Goal: Task Accomplishment & Management: Manage account settings

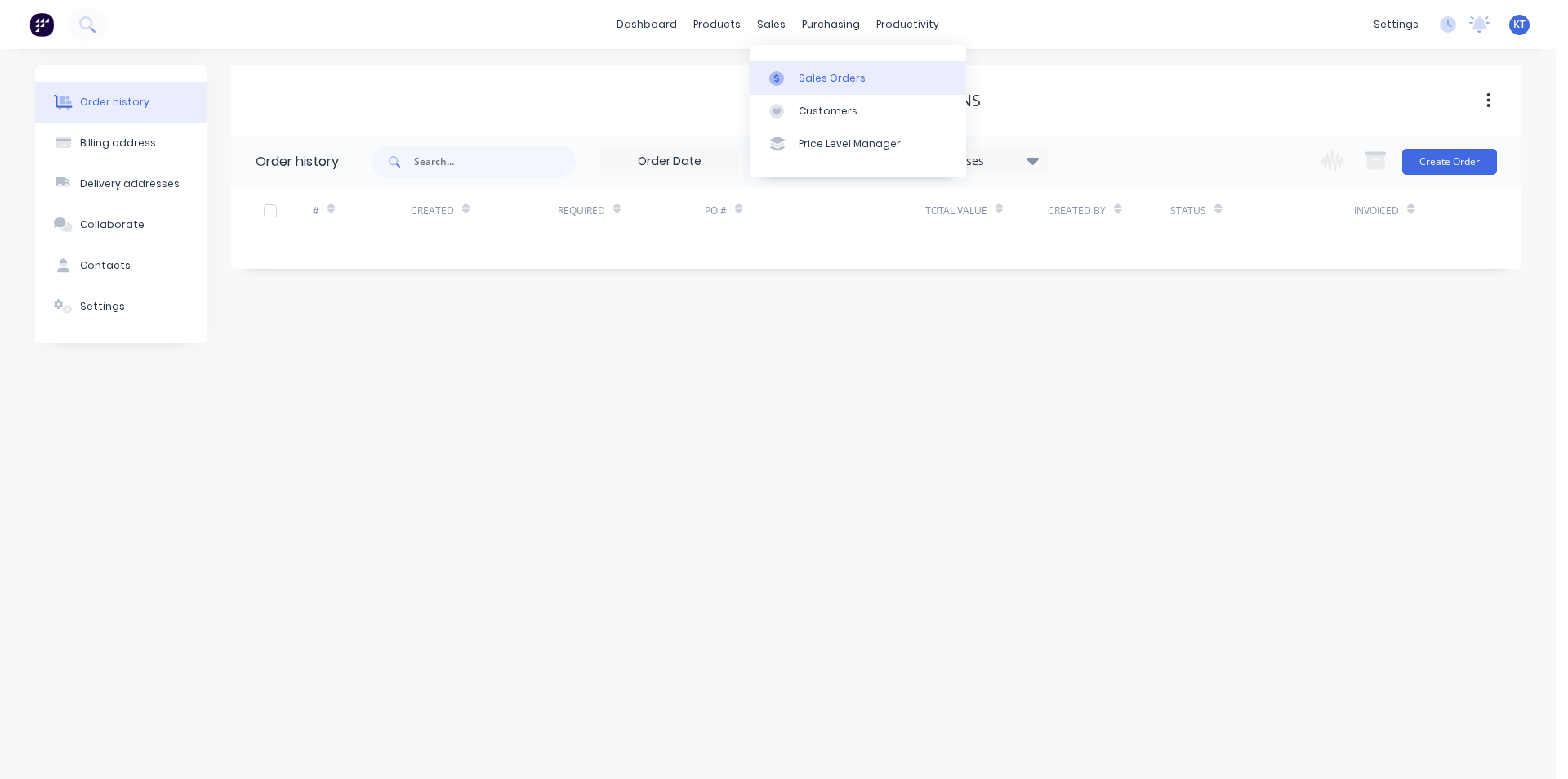
click at [837, 76] on div "Sales Orders" at bounding box center [832, 78] width 67 height 15
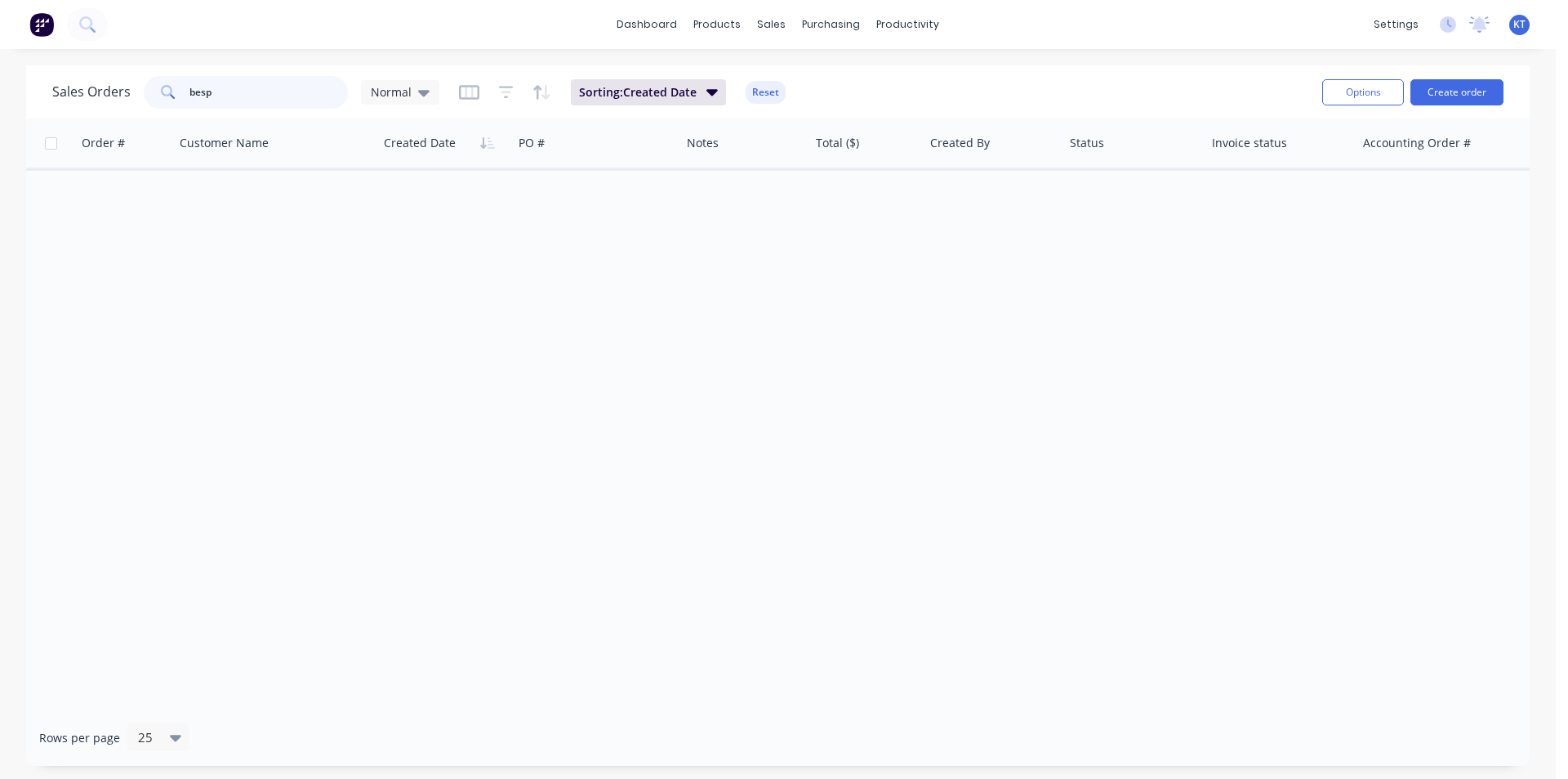
drag, startPoint x: 250, startPoint y: 97, endPoint x: 145, endPoint y: 96, distance: 105.0
click at [147, 96] on div "besp" at bounding box center [245, 92] width 204 height 32
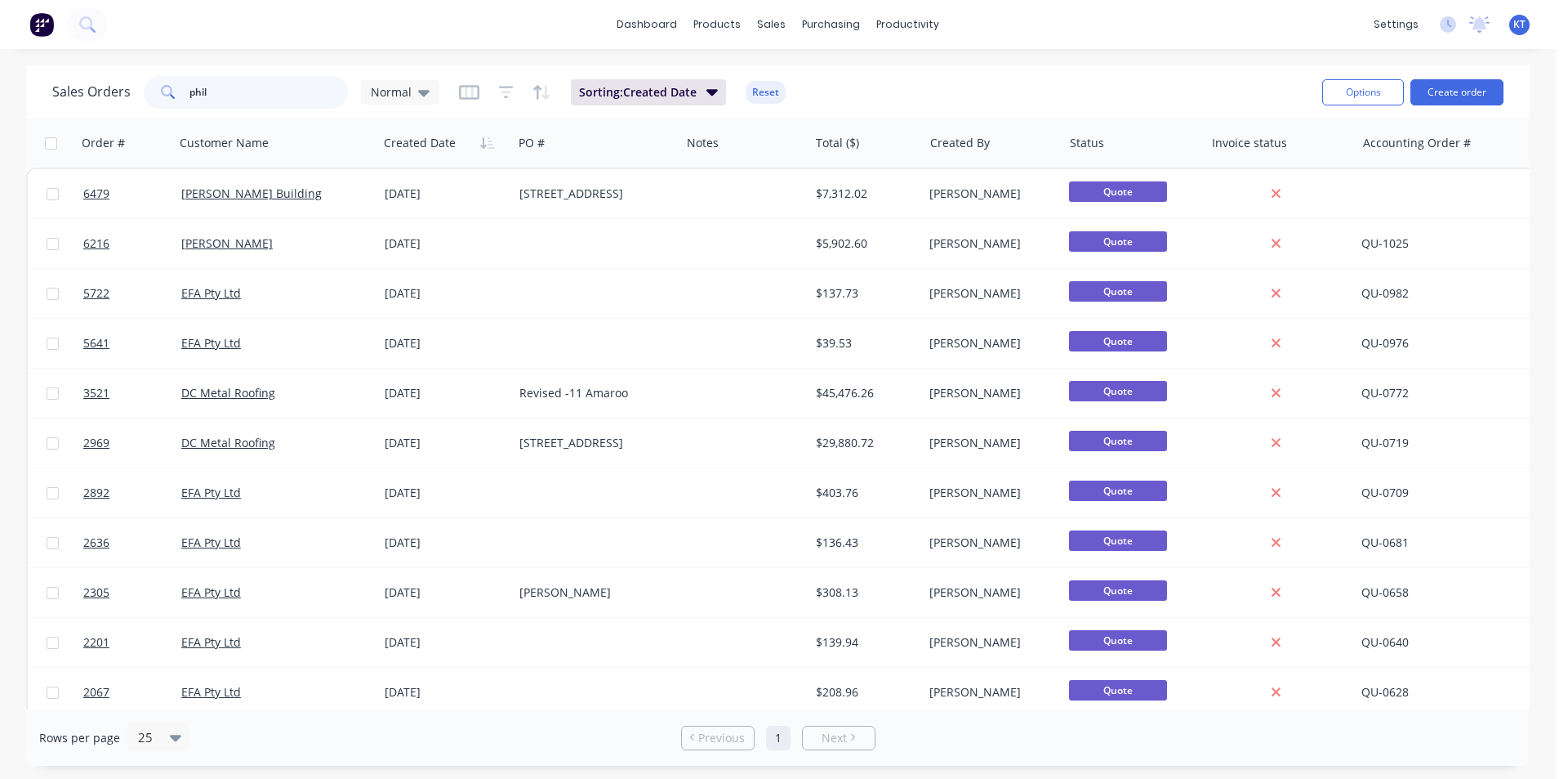
click at [212, 94] on input "phil" at bounding box center [269, 92] width 159 height 32
type input "p"
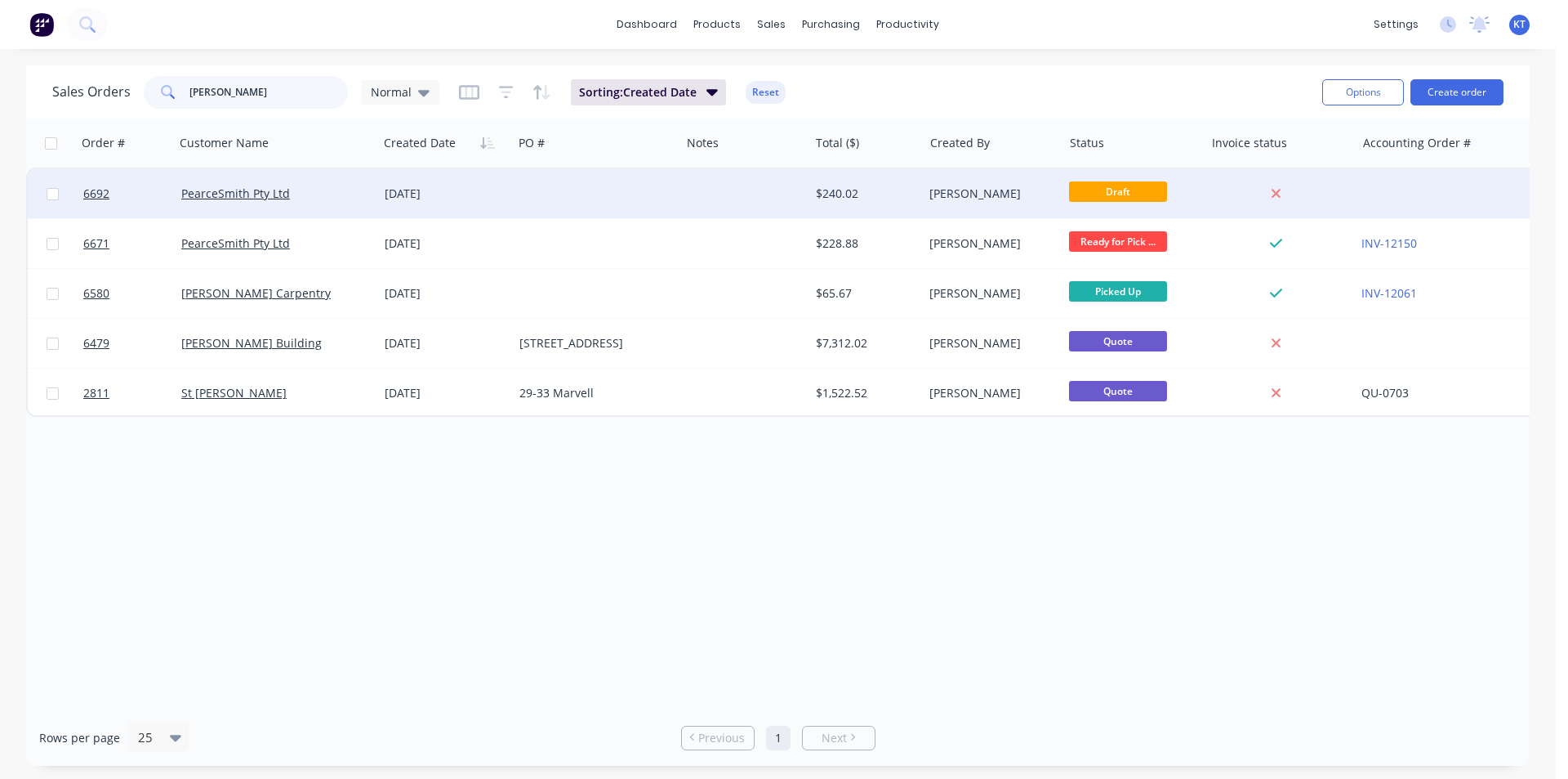
type input "[PERSON_NAME]"
click at [324, 194] on div "PearceSmith Pty Ltd" at bounding box center [271, 193] width 180 height 17
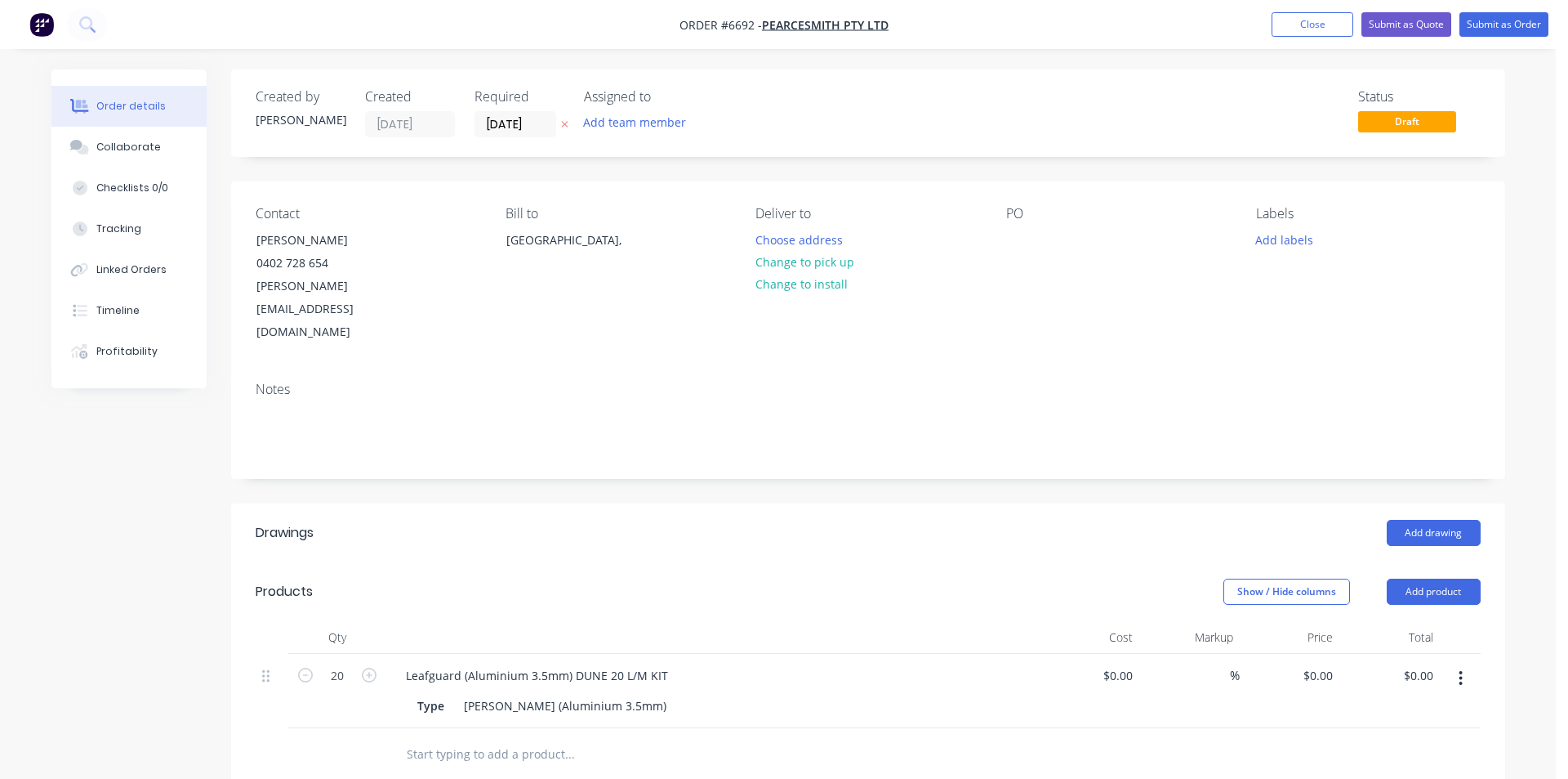
type input "$10.91"
type input "$218.20"
click at [1298, 29] on button "Close" at bounding box center [1299, 24] width 82 height 25
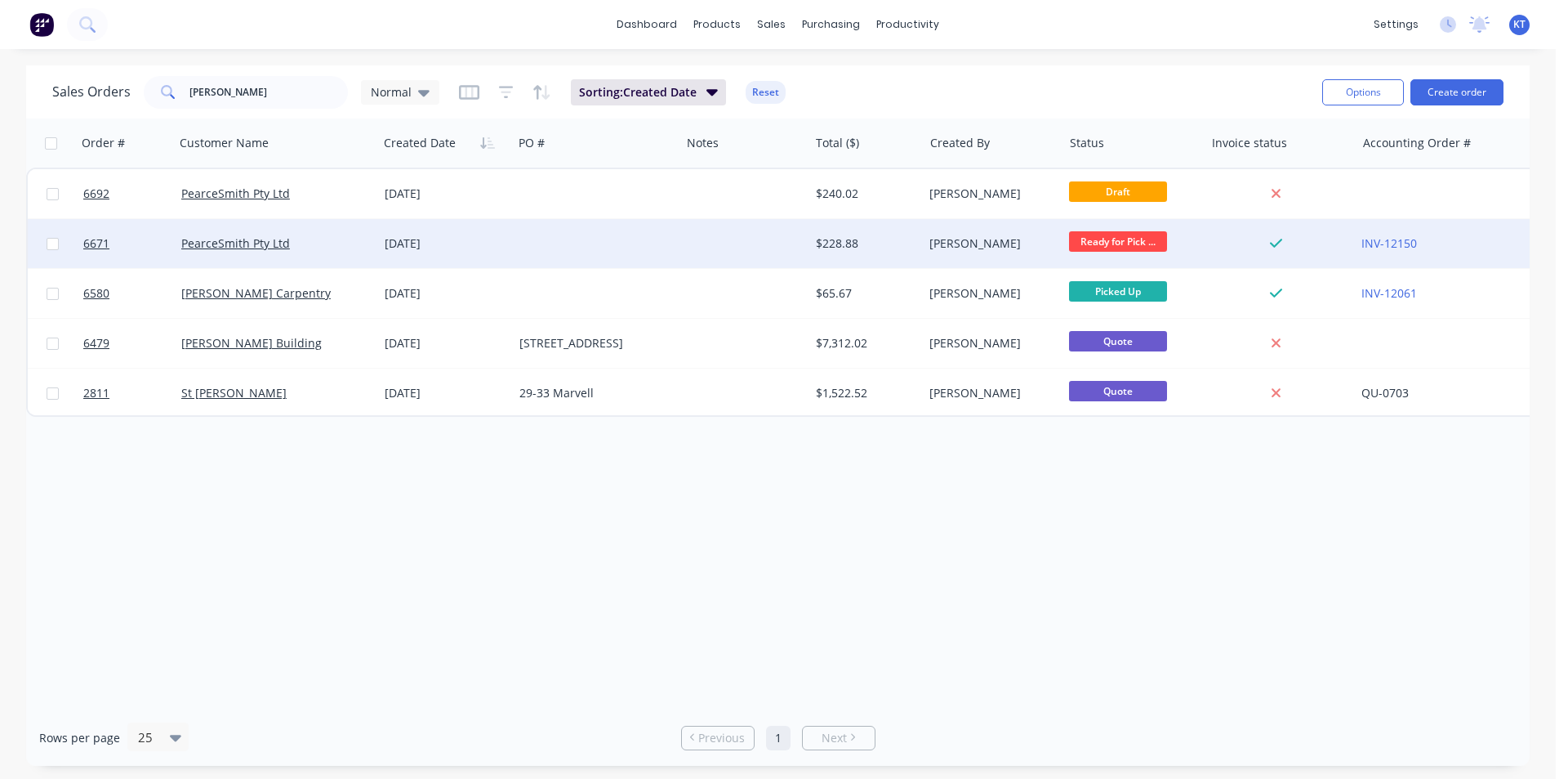
click at [348, 243] on div "PearceSmith Pty Ltd" at bounding box center [271, 243] width 180 height 17
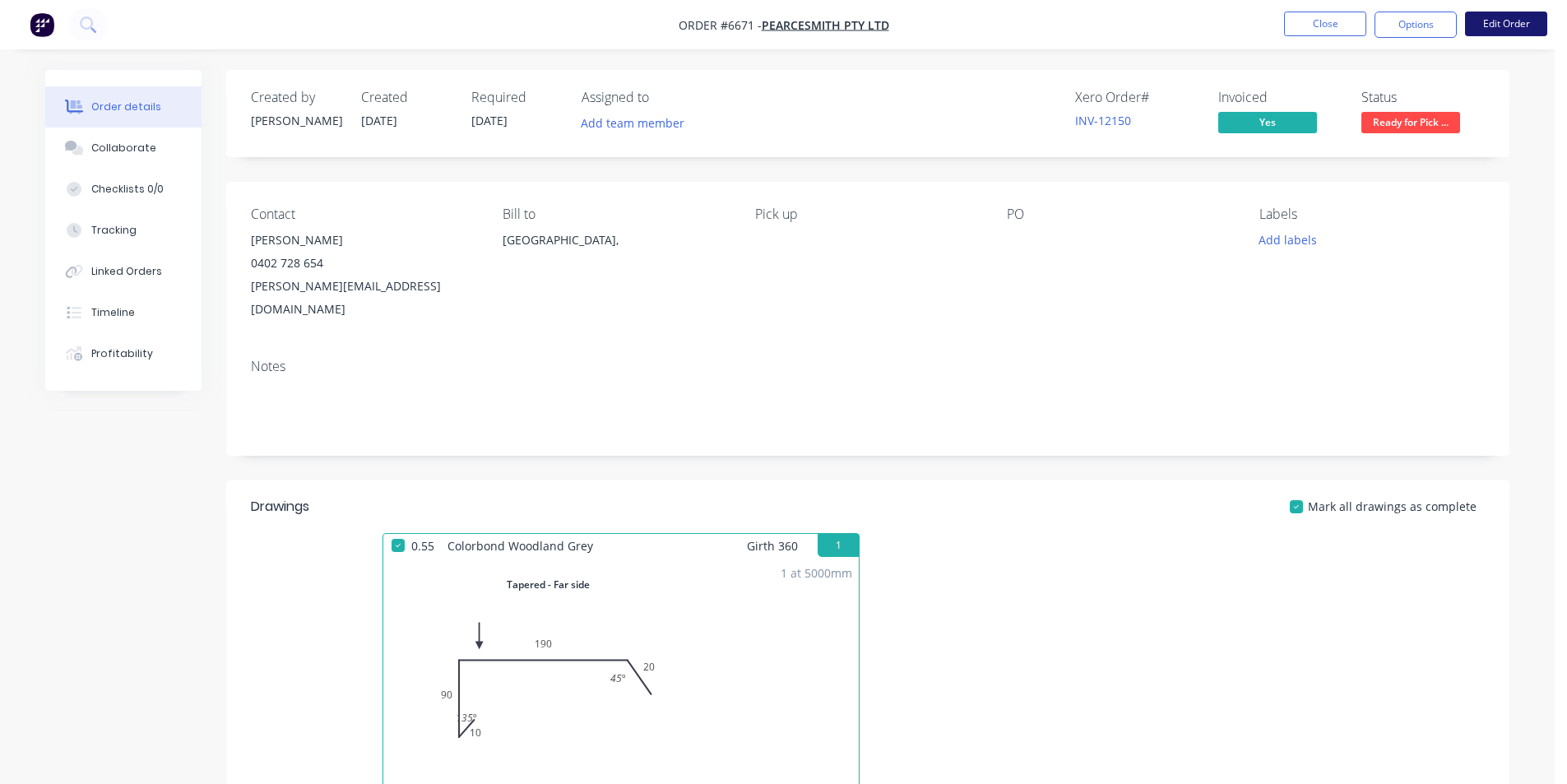
click at [1501, 24] on button "Edit Order" at bounding box center [1507, 24] width 82 height 25
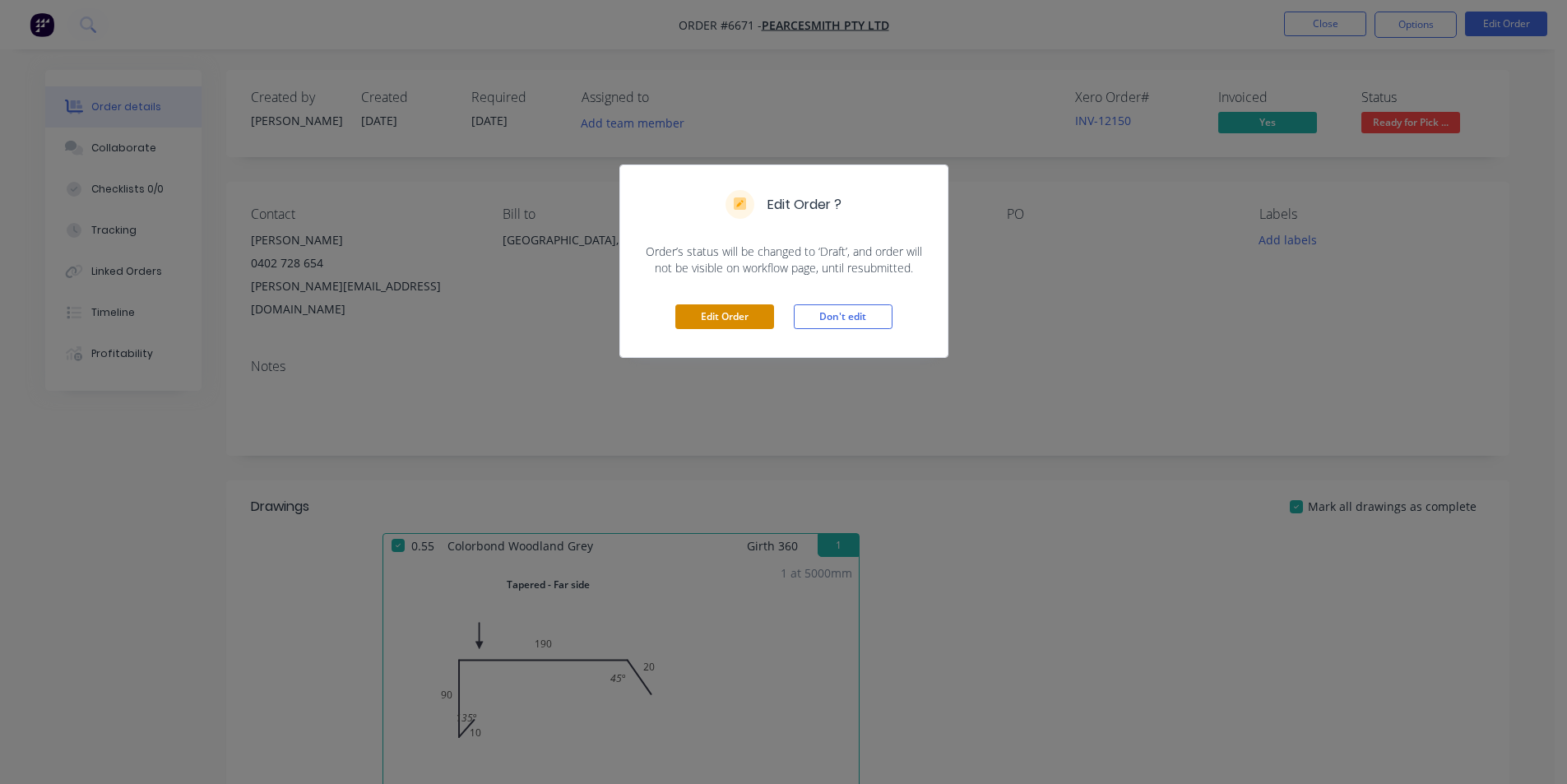
click at [741, 321] on button "Edit Order" at bounding box center [725, 316] width 99 height 25
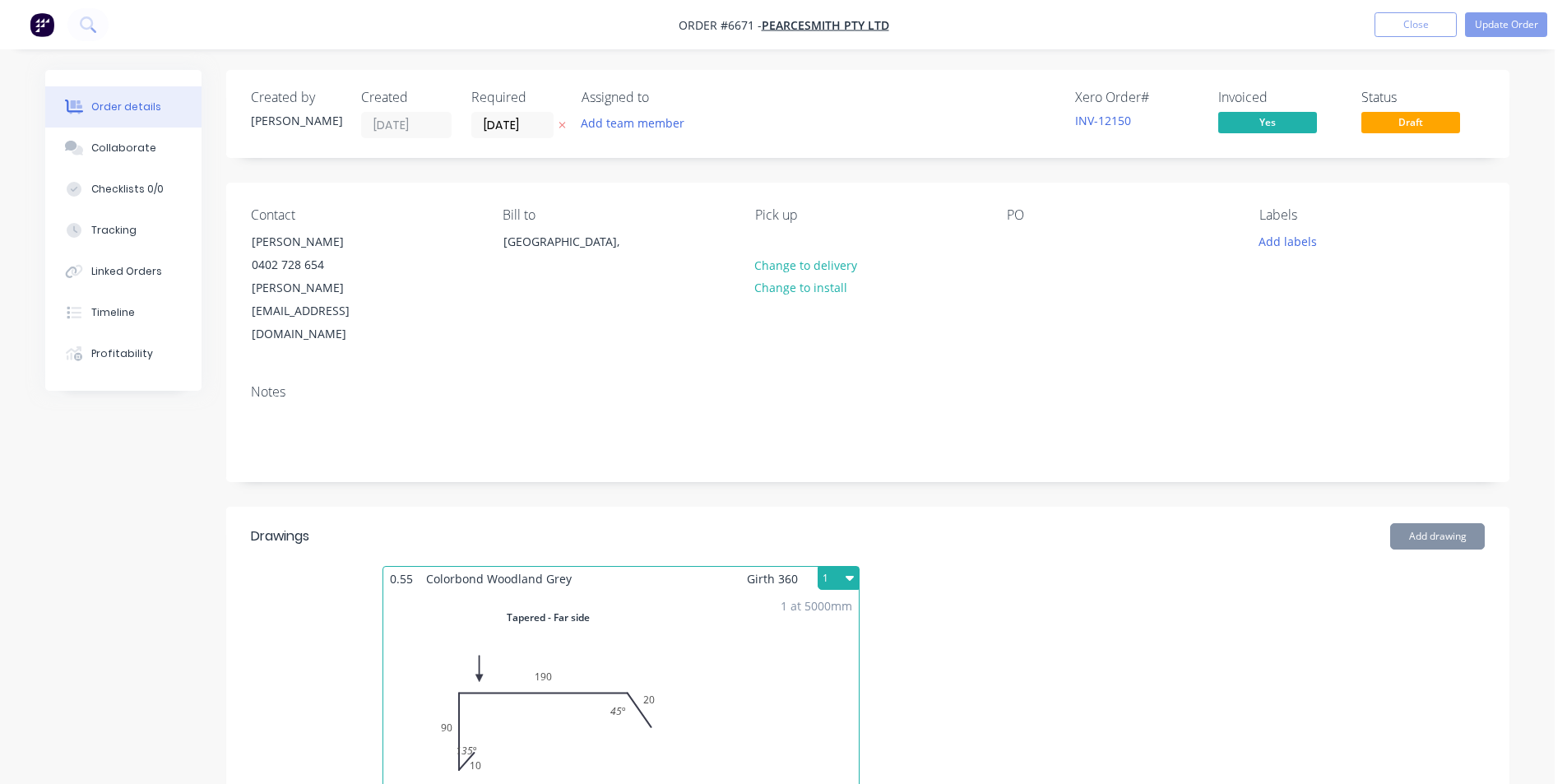
type input "$118.32"
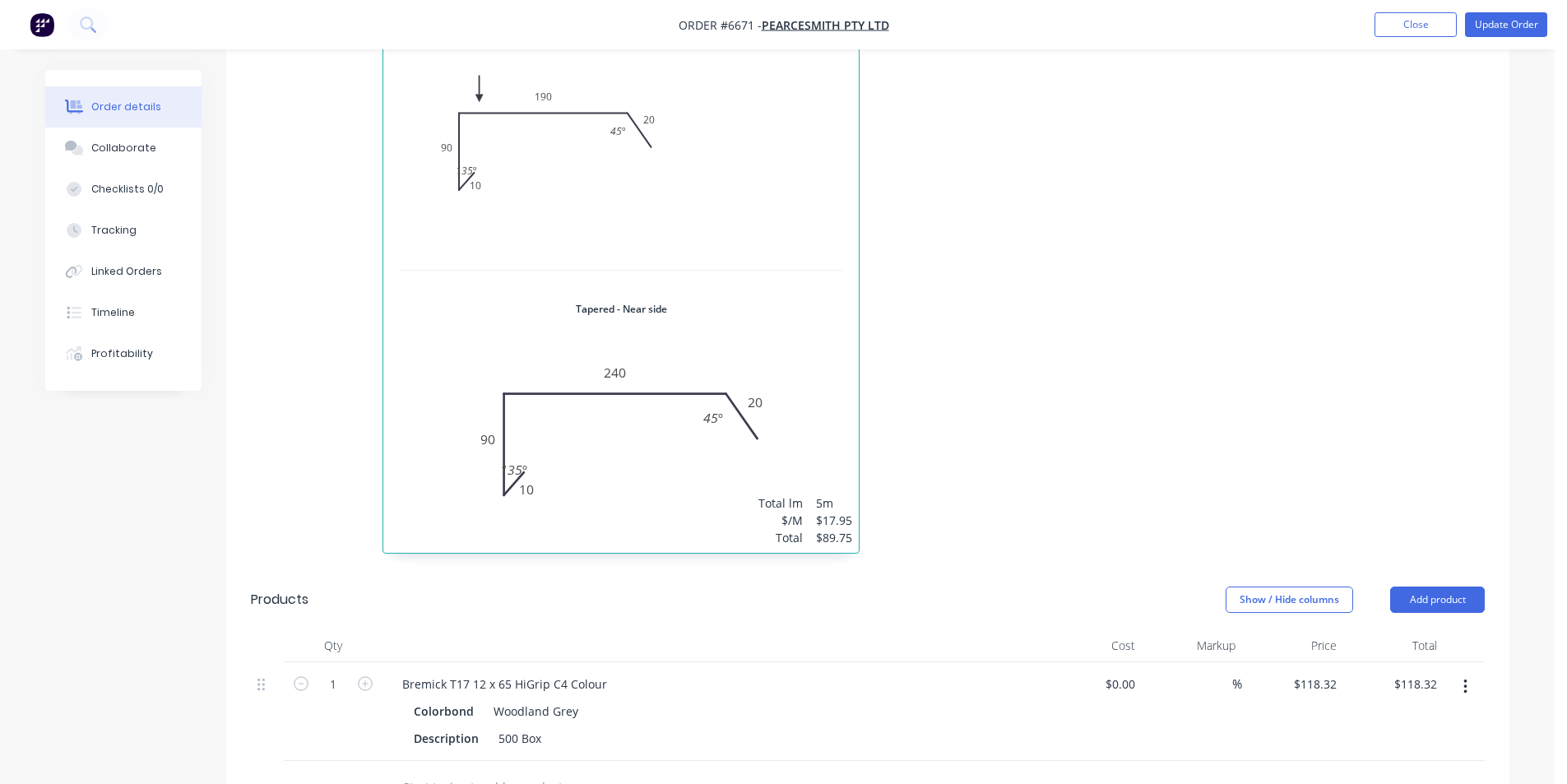
scroll to position [740, 0]
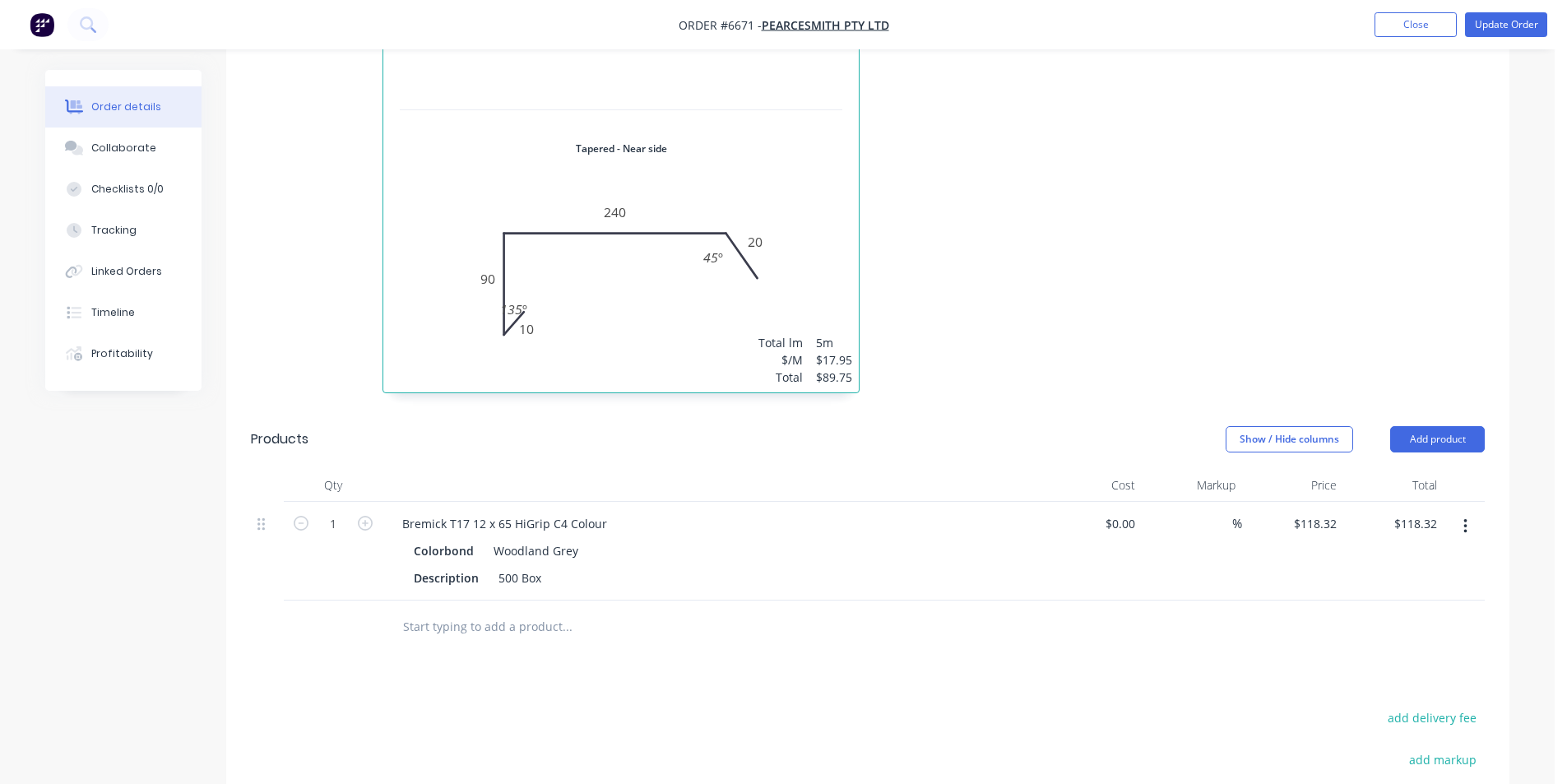
click at [1460, 511] on button "button" at bounding box center [1465, 526] width 39 height 30
click at [1421, 656] on div "Delete" at bounding box center [1407, 668] width 127 height 24
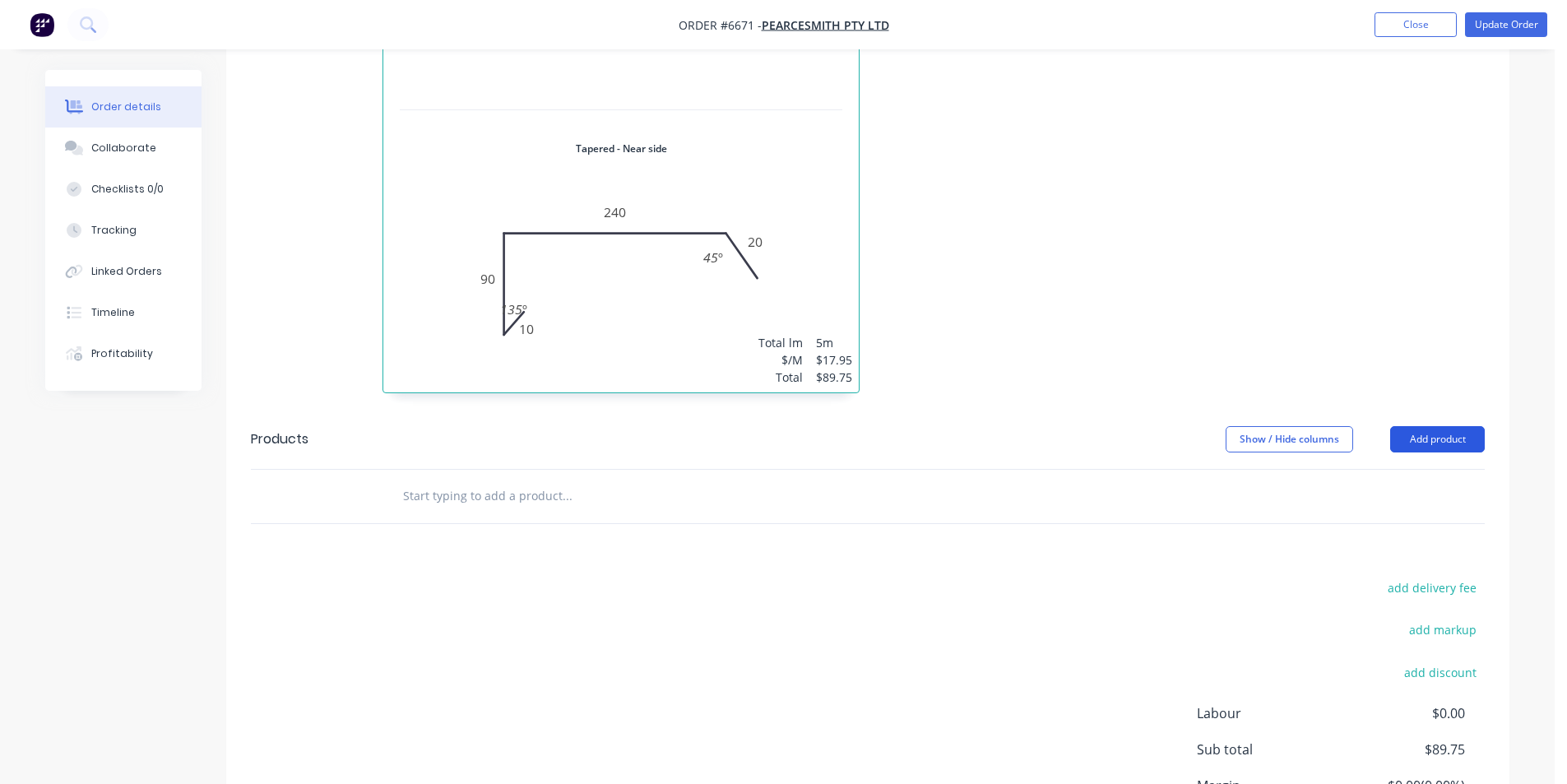
click at [1444, 426] on button "Add product" at bounding box center [1437, 439] width 94 height 27
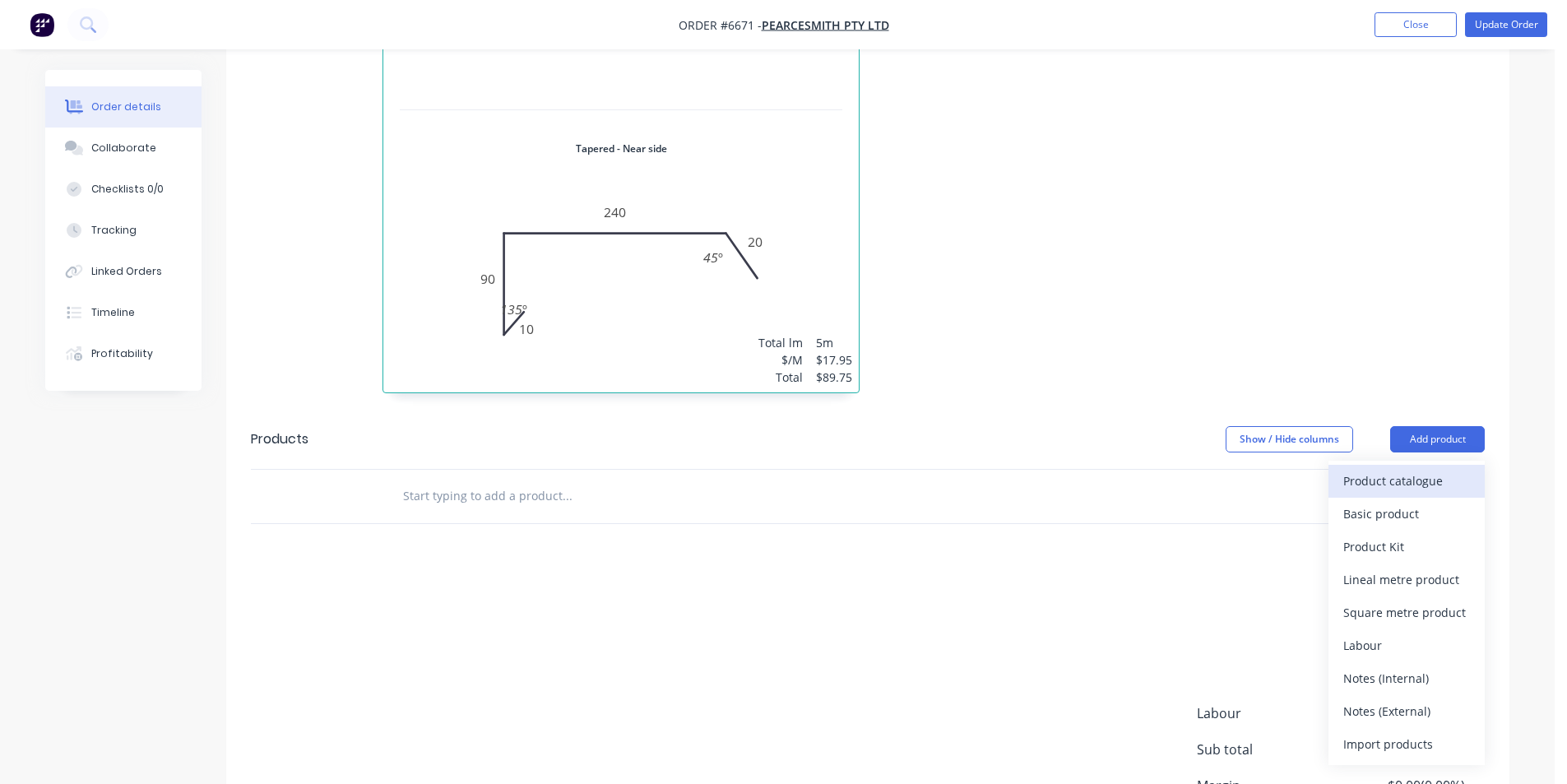
click at [1419, 469] on div "Product catalogue" at bounding box center [1407, 481] width 127 height 24
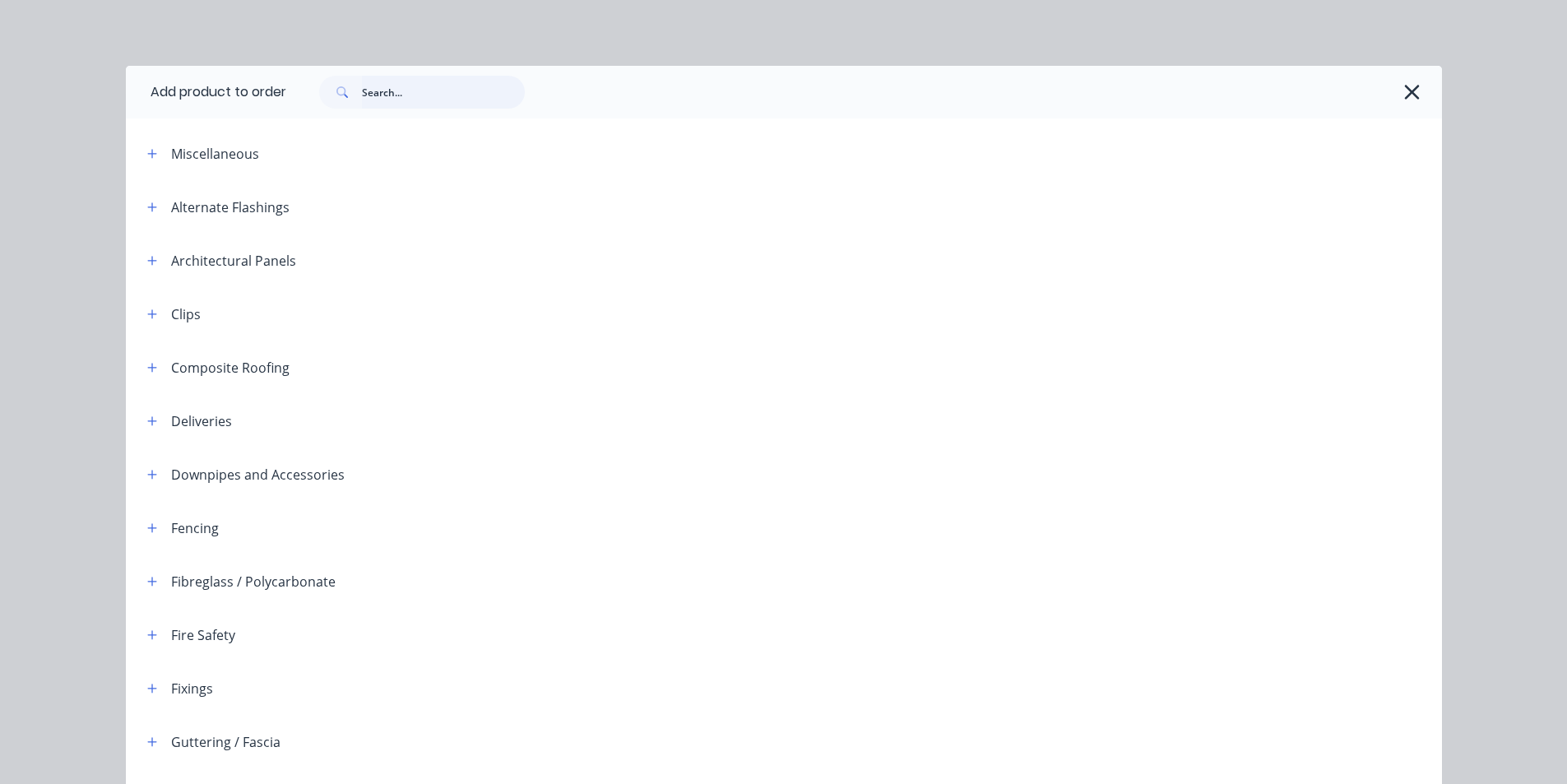
click at [425, 98] on input "text" at bounding box center [443, 91] width 163 height 33
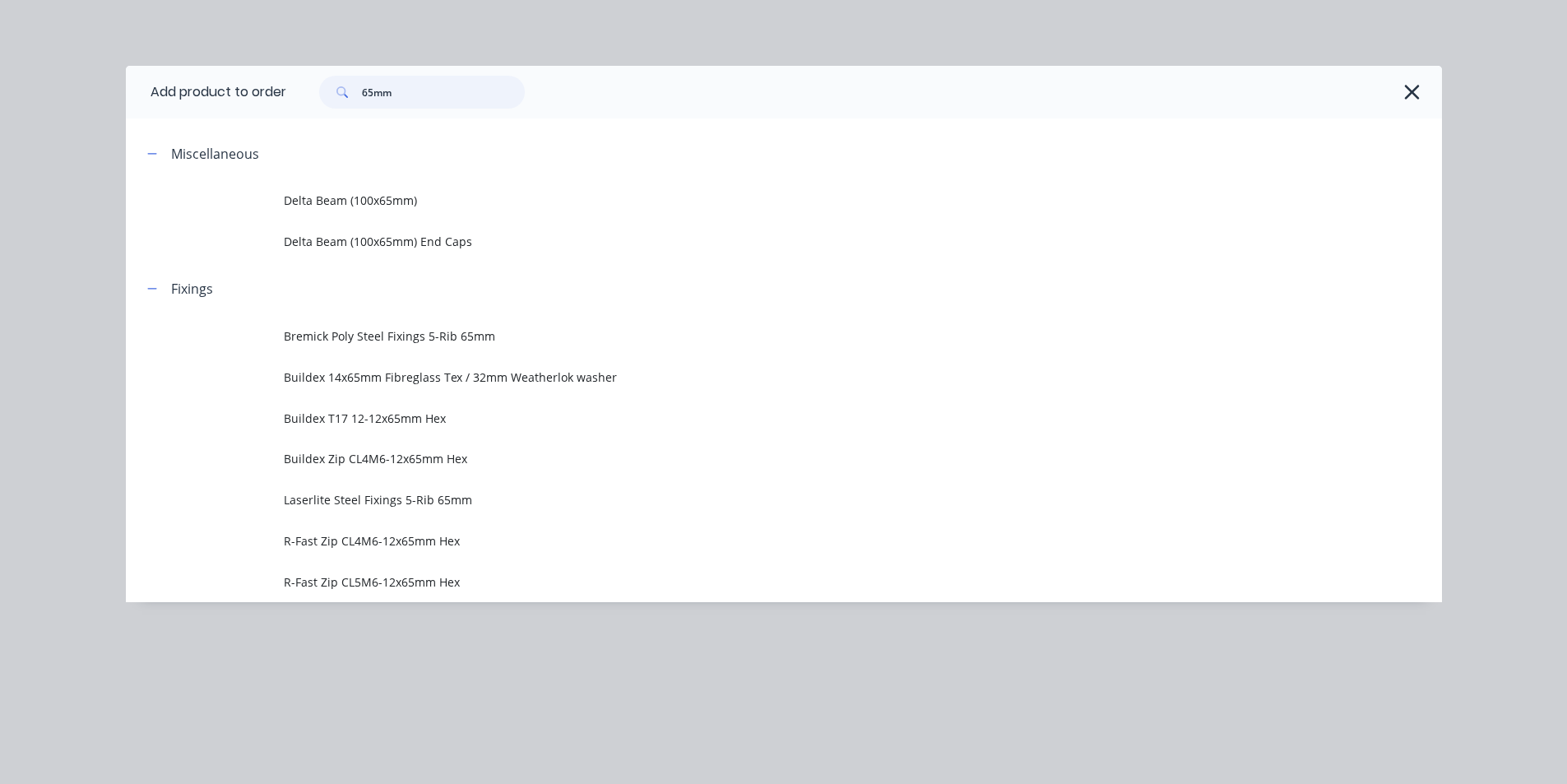
drag, startPoint x: 398, startPoint y: 85, endPoint x: 288, endPoint y: 80, distance: 110.1
click at [293, 78] on div "65mm" at bounding box center [856, 91] width 1140 height 33
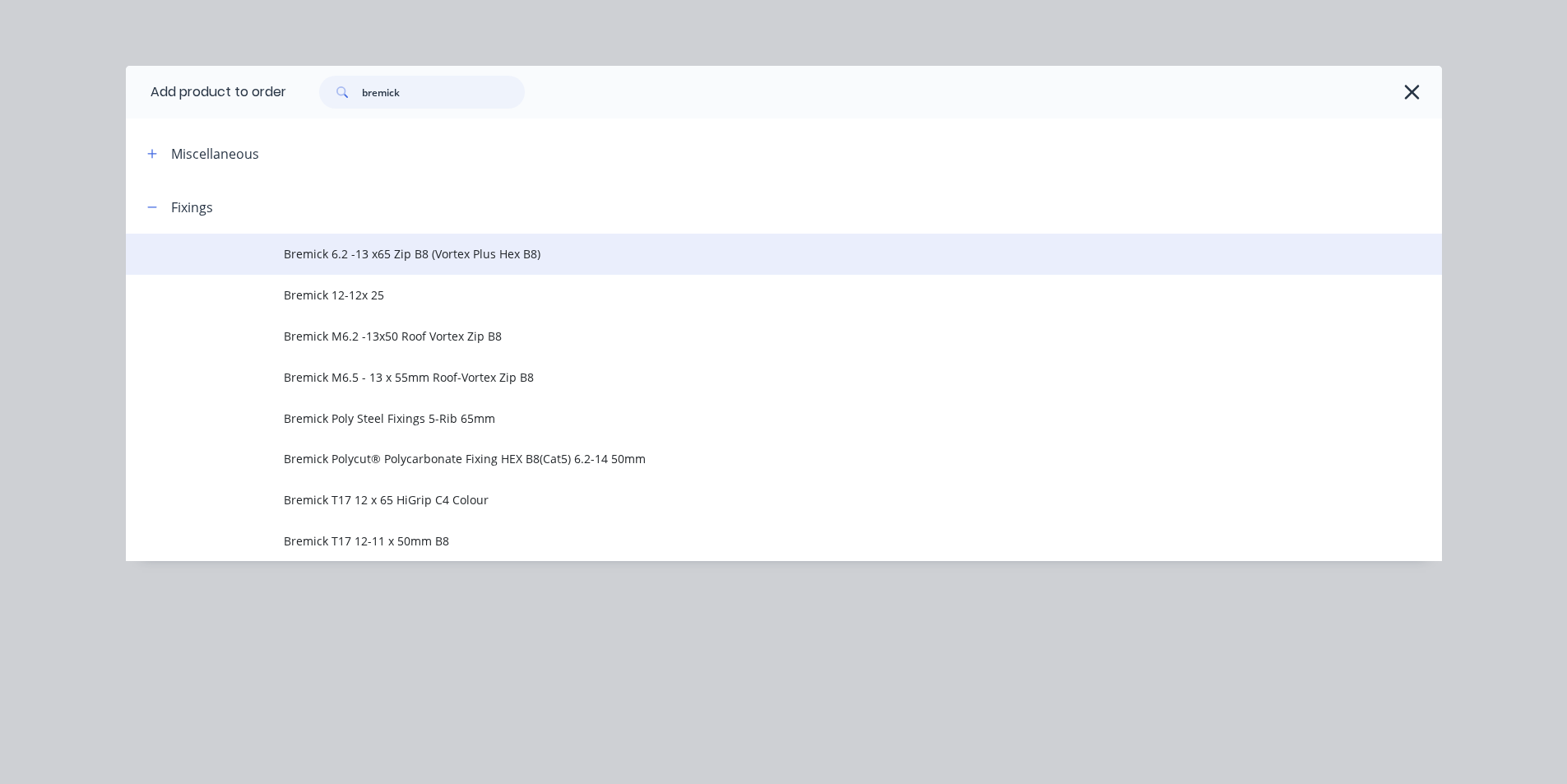
type input "bremick"
click at [407, 261] on span "Bremick 6.2 -13 x65 Zip B8 (Vortex Plus Hex B8)" at bounding box center [747, 253] width 926 height 17
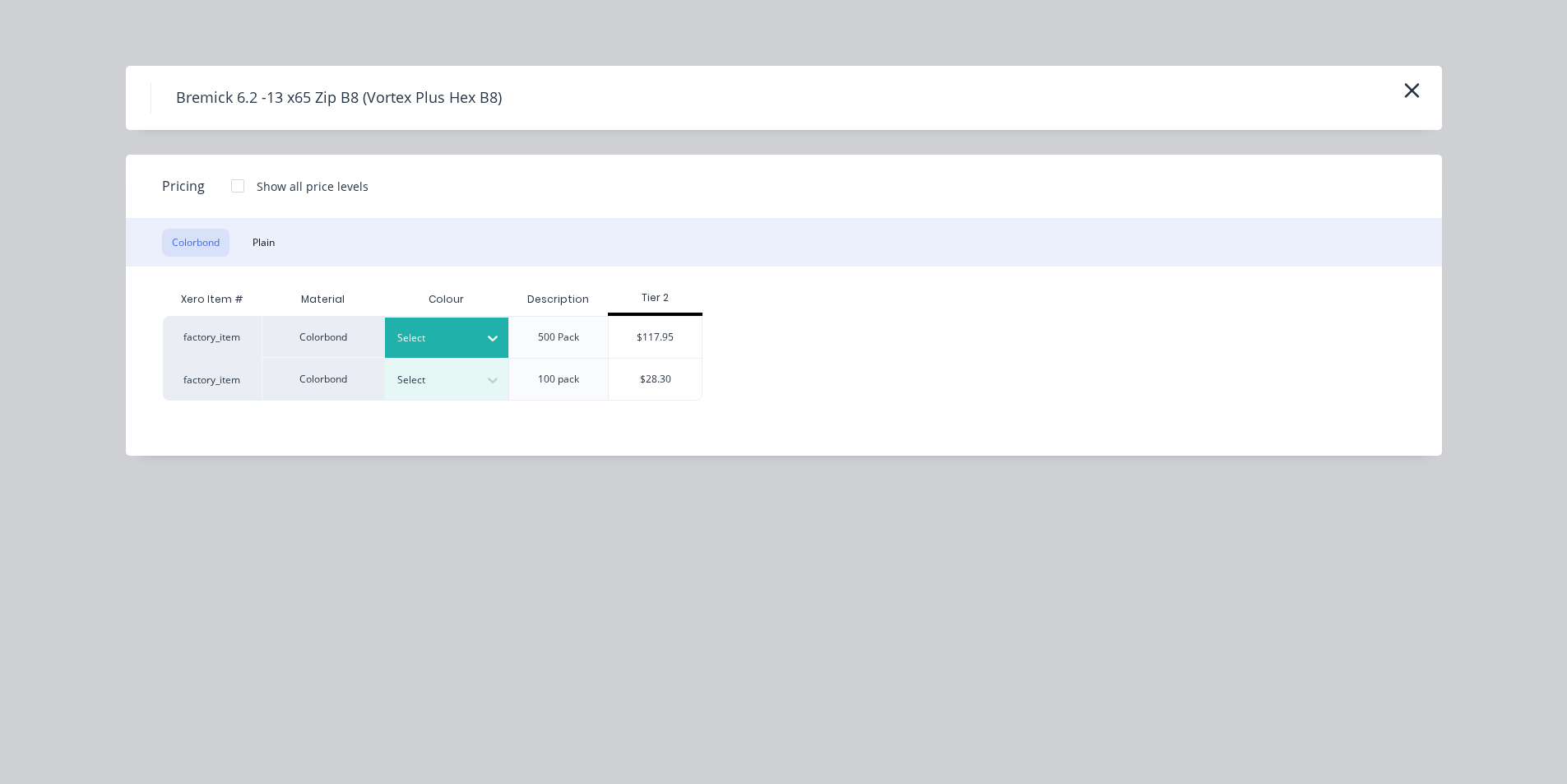
click at [478, 345] on div at bounding box center [493, 338] width 30 height 27
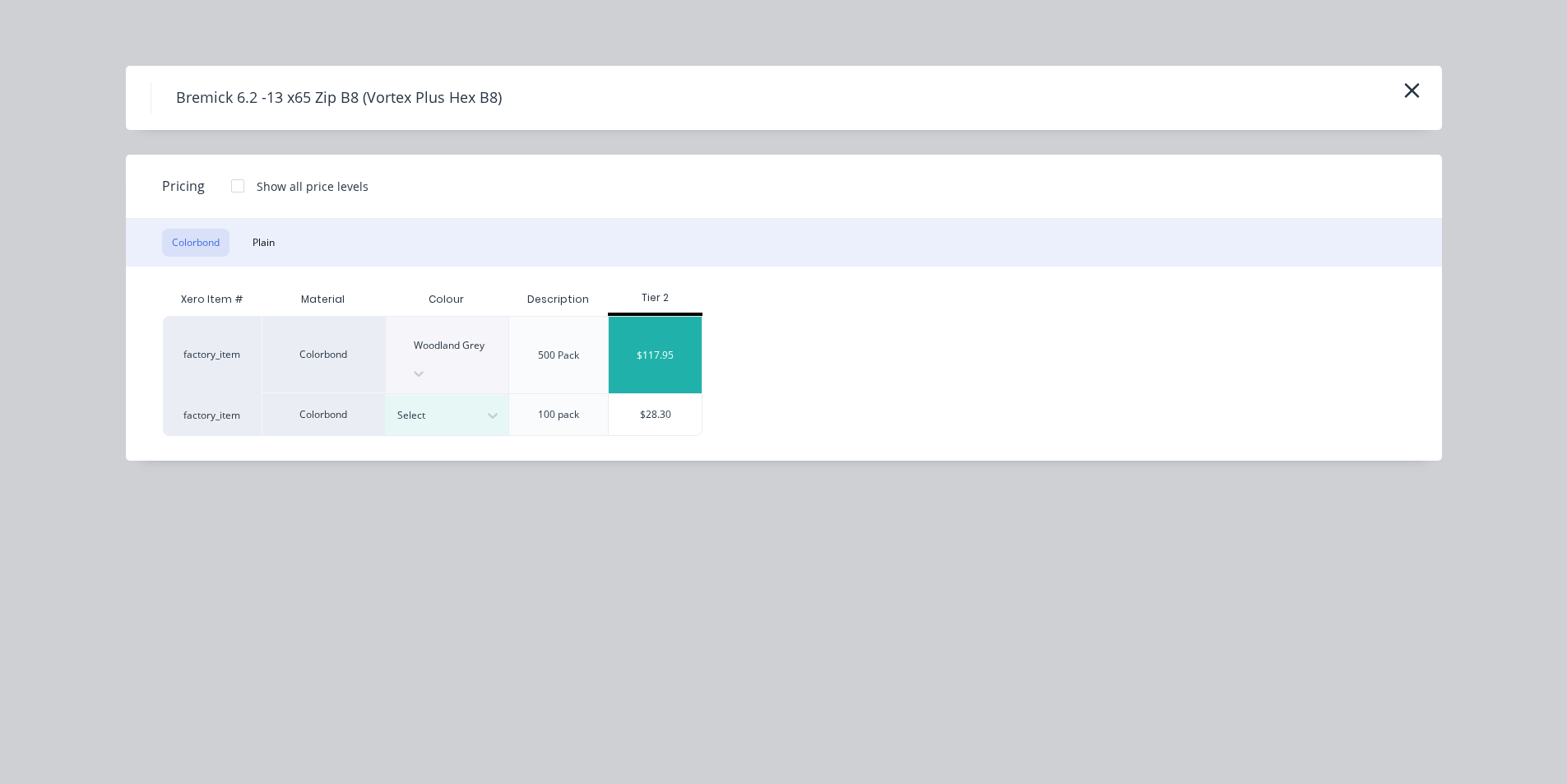
click at [654, 344] on div "$117.95" at bounding box center [656, 354] width 93 height 76
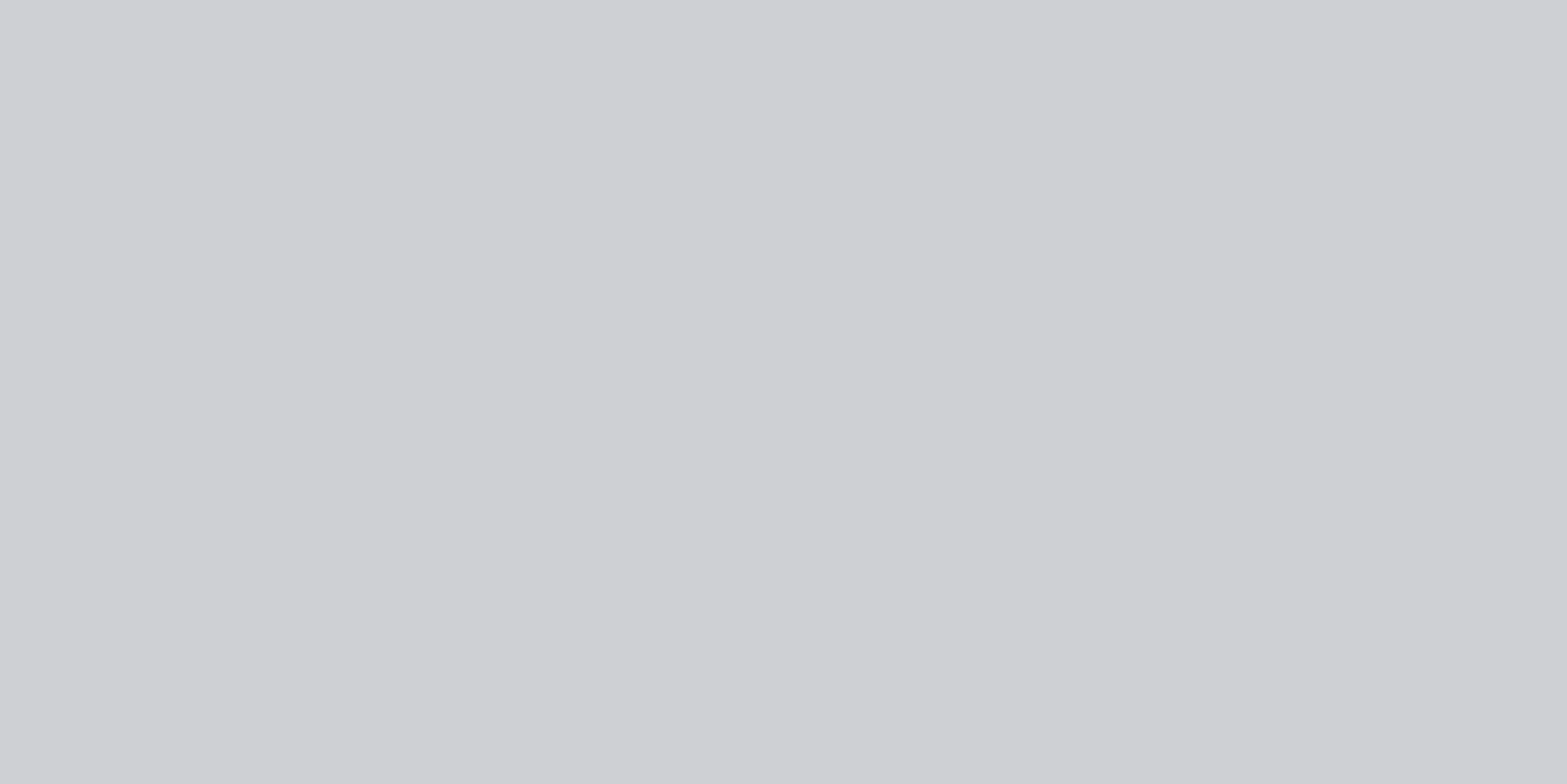
type input "$117.95"
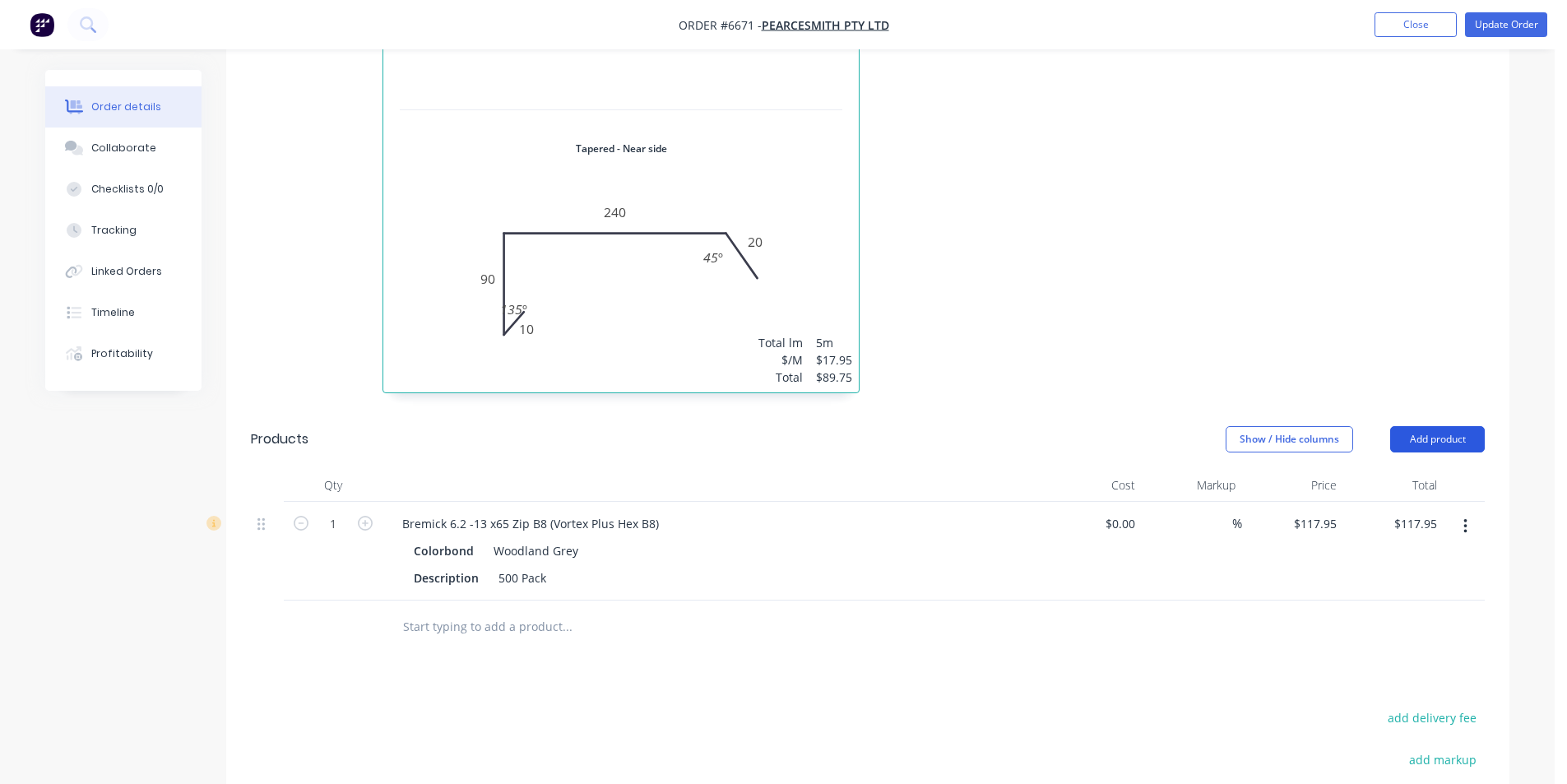
click at [1456, 426] on button "Add product" at bounding box center [1437, 439] width 94 height 27
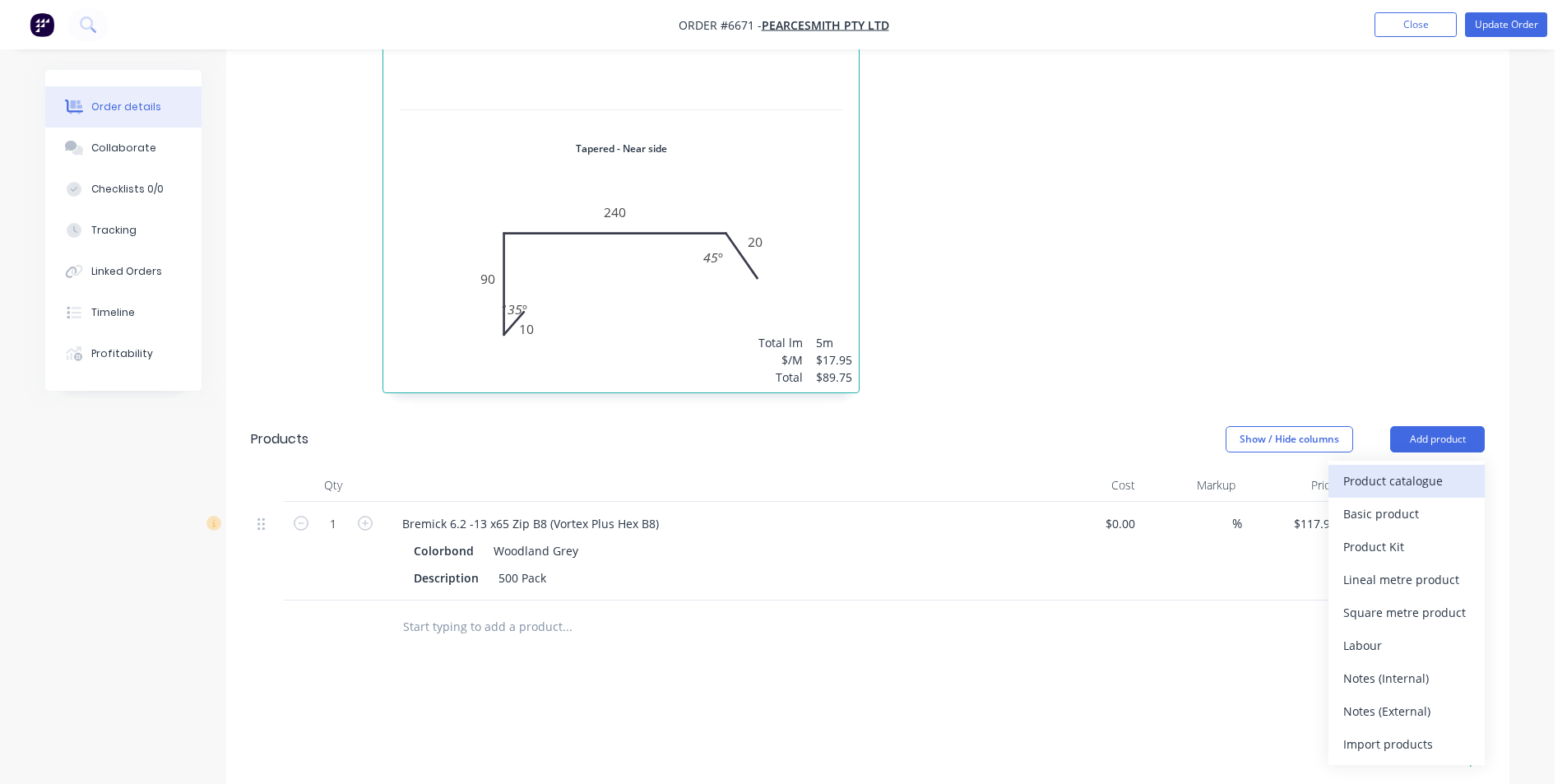
click at [1406, 469] on div "Product catalogue" at bounding box center [1407, 481] width 127 height 24
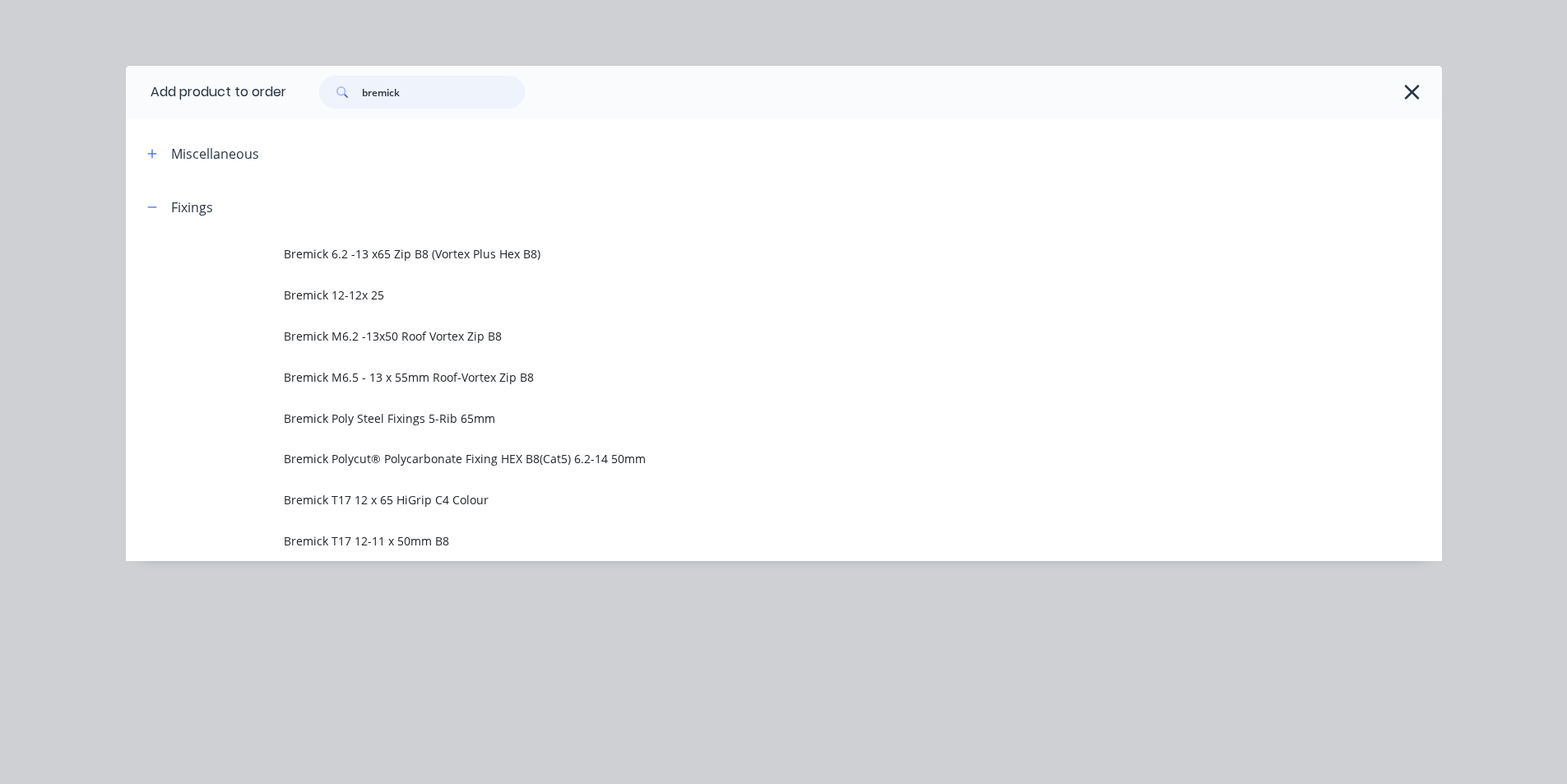
drag, startPoint x: 432, startPoint y: 86, endPoint x: 258, endPoint y: 83, distance: 174.0
click at [258, 83] on header "Add product to order bremick" at bounding box center [784, 91] width 1316 height 53
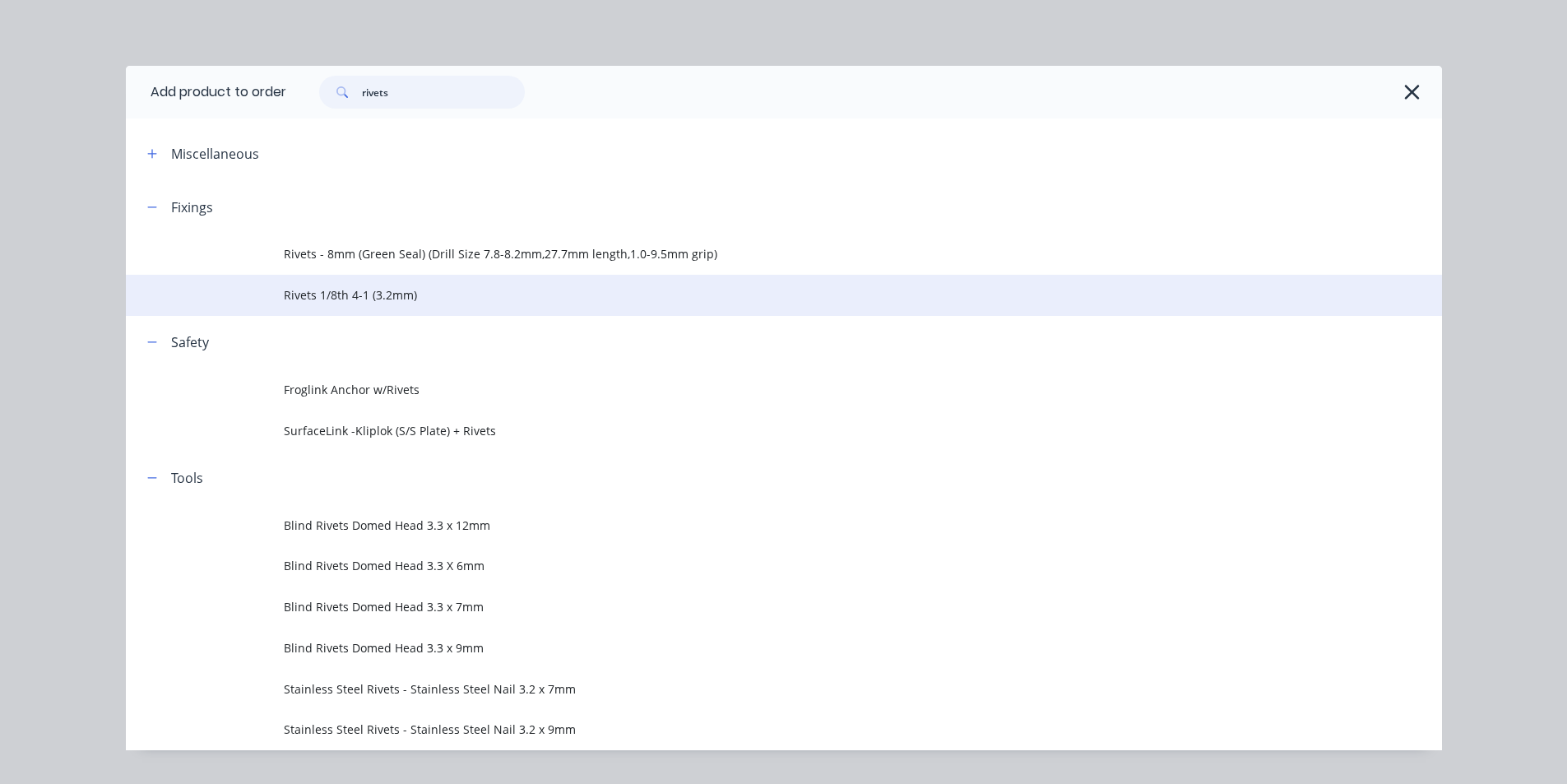
type input "rivets"
click at [340, 300] on span "Rivets 1/8th 4-1 (3.2mm)" at bounding box center [747, 294] width 926 height 17
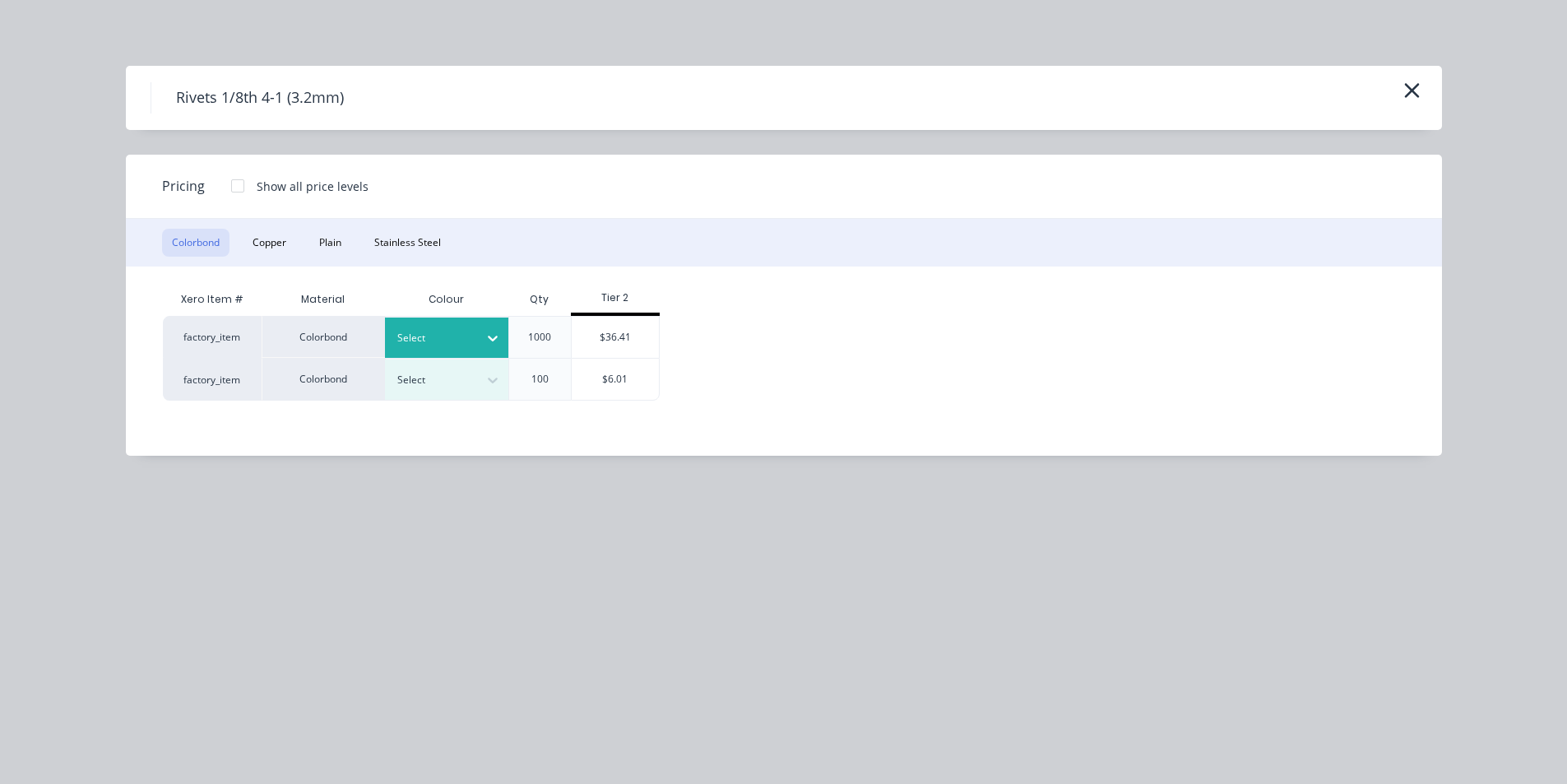
click at [495, 340] on icon at bounding box center [493, 338] width 17 height 17
click at [922, 334] on div "factory_item Colorbond 25 results available. Use Up and Down to choose options,…" at bounding box center [772, 358] width 1218 height 84
click at [488, 374] on icon at bounding box center [493, 380] width 17 height 17
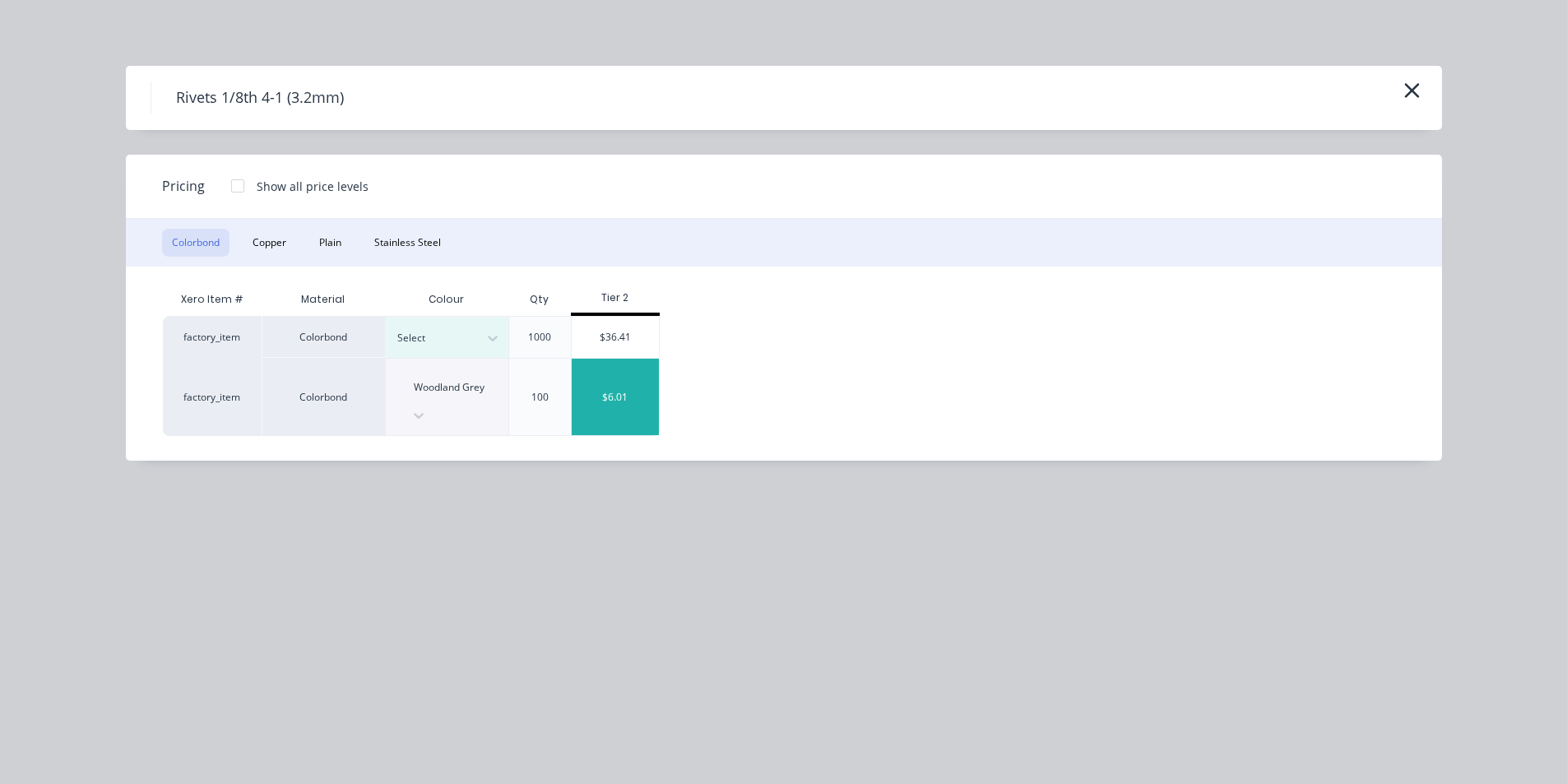
click at [616, 386] on div "$6.01" at bounding box center [616, 396] width 88 height 76
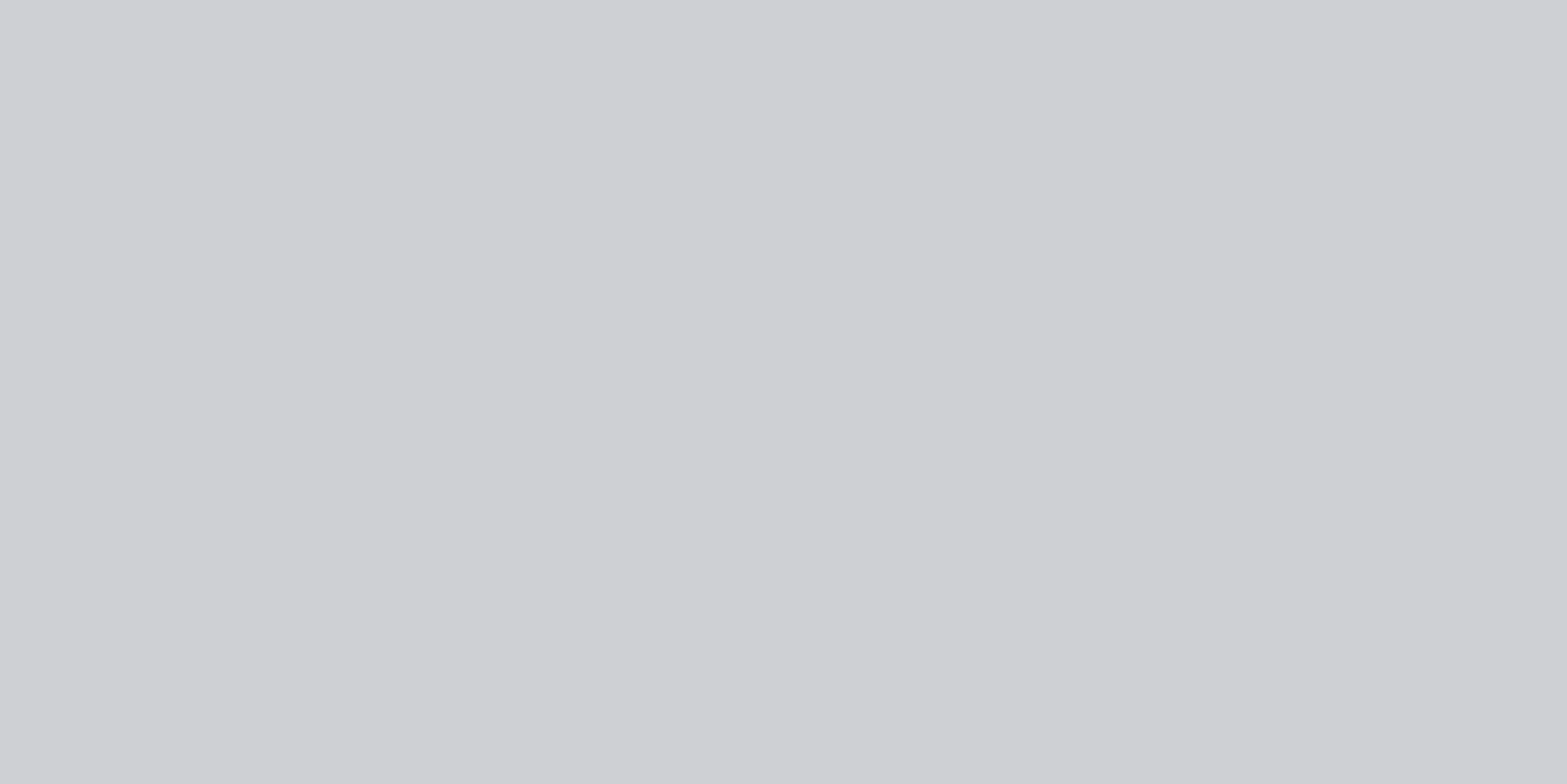
type input "$6.01"
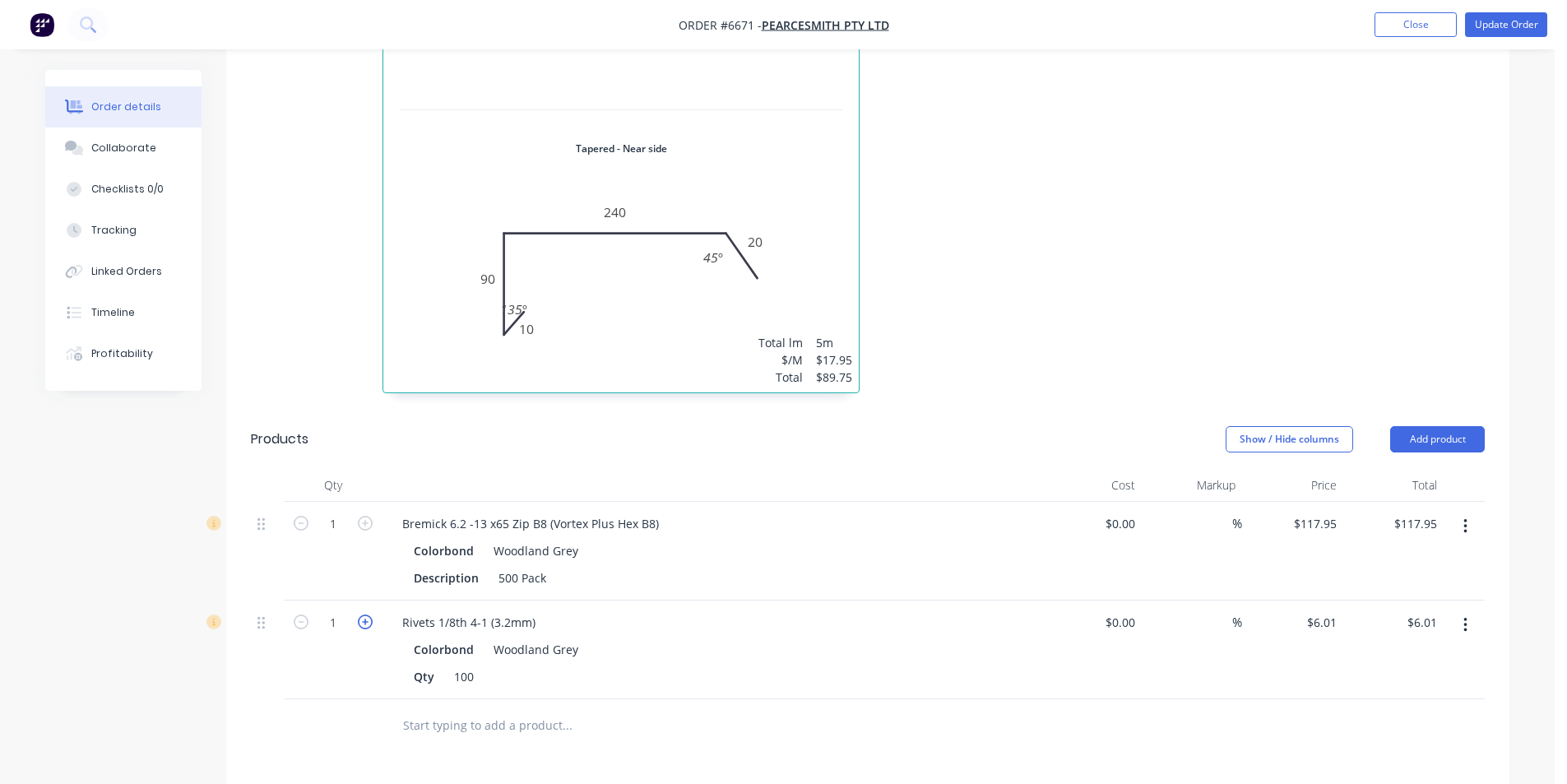
click at [372, 615] on icon "button" at bounding box center [365, 621] width 15 height 15
type input "2"
type input "$12.02"
click at [368, 615] on icon "button" at bounding box center [365, 621] width 15 height 15
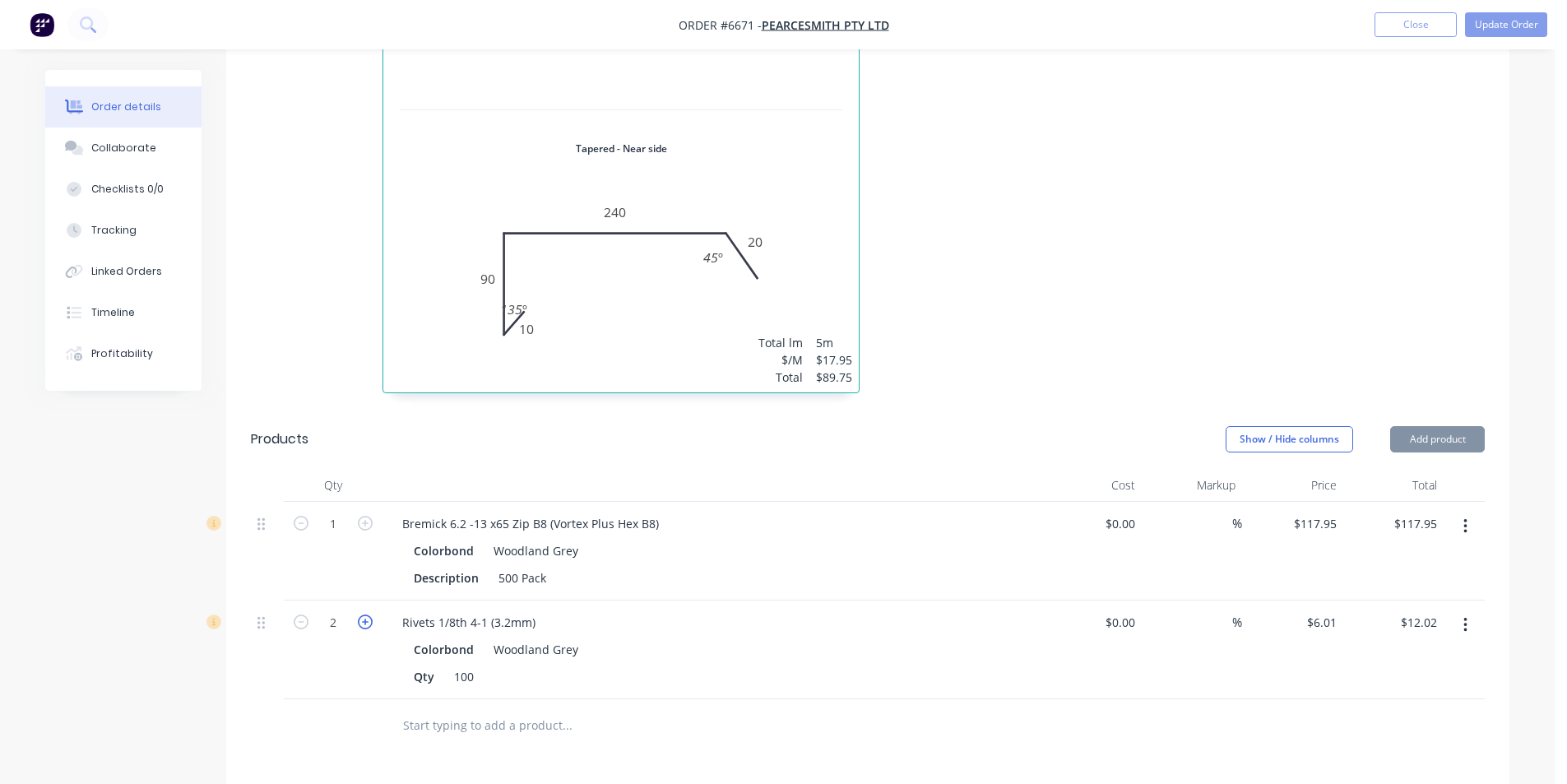
type input "4"
type input "$24.04"
click at [368, 615] on icon "button" at bounding box center [365, 621] width 15 height 15
type input "5"
type input "$30.05"
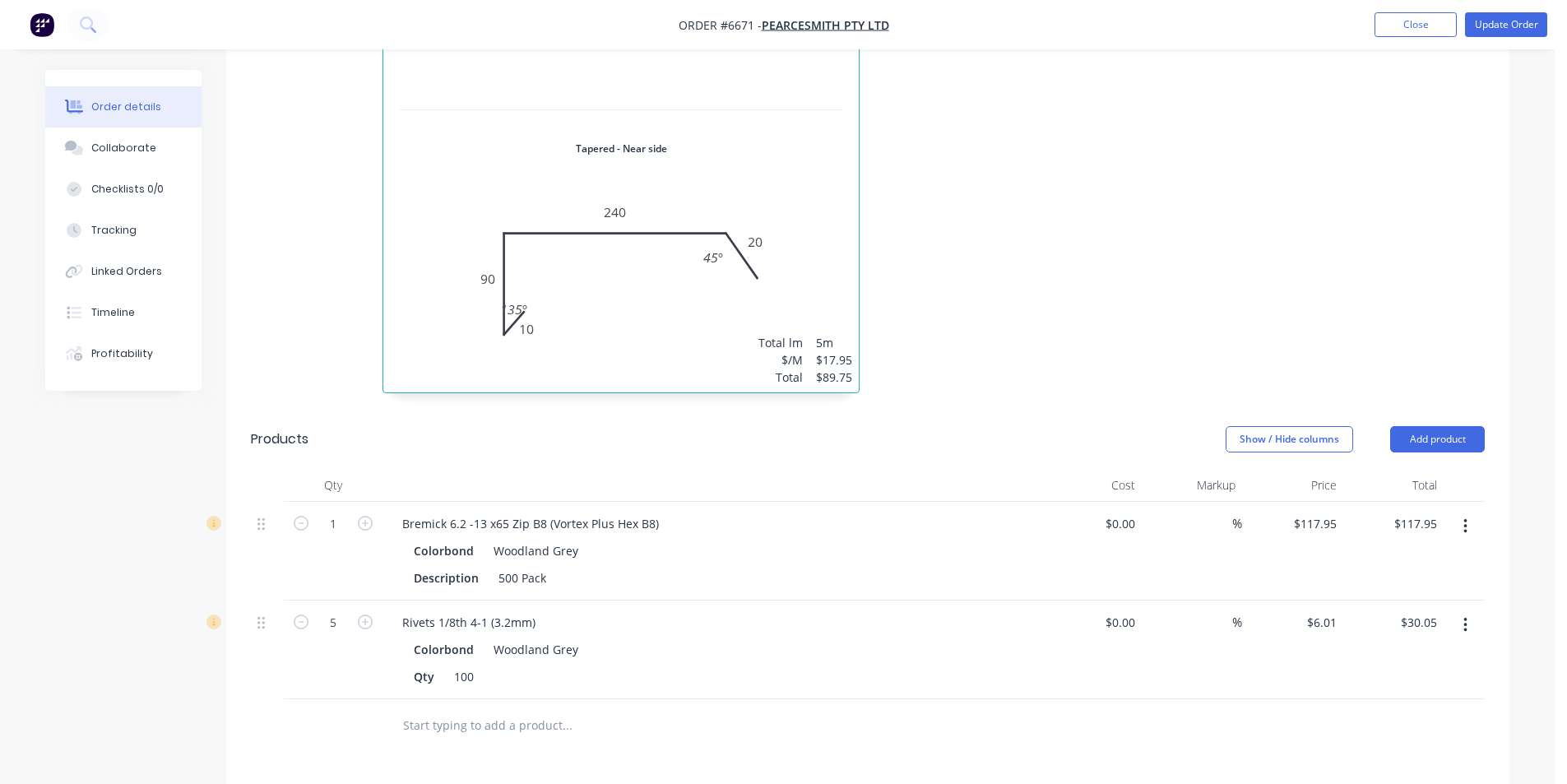
click at [857, 709] on div at bounding box center [636, 725] width 494 height 33
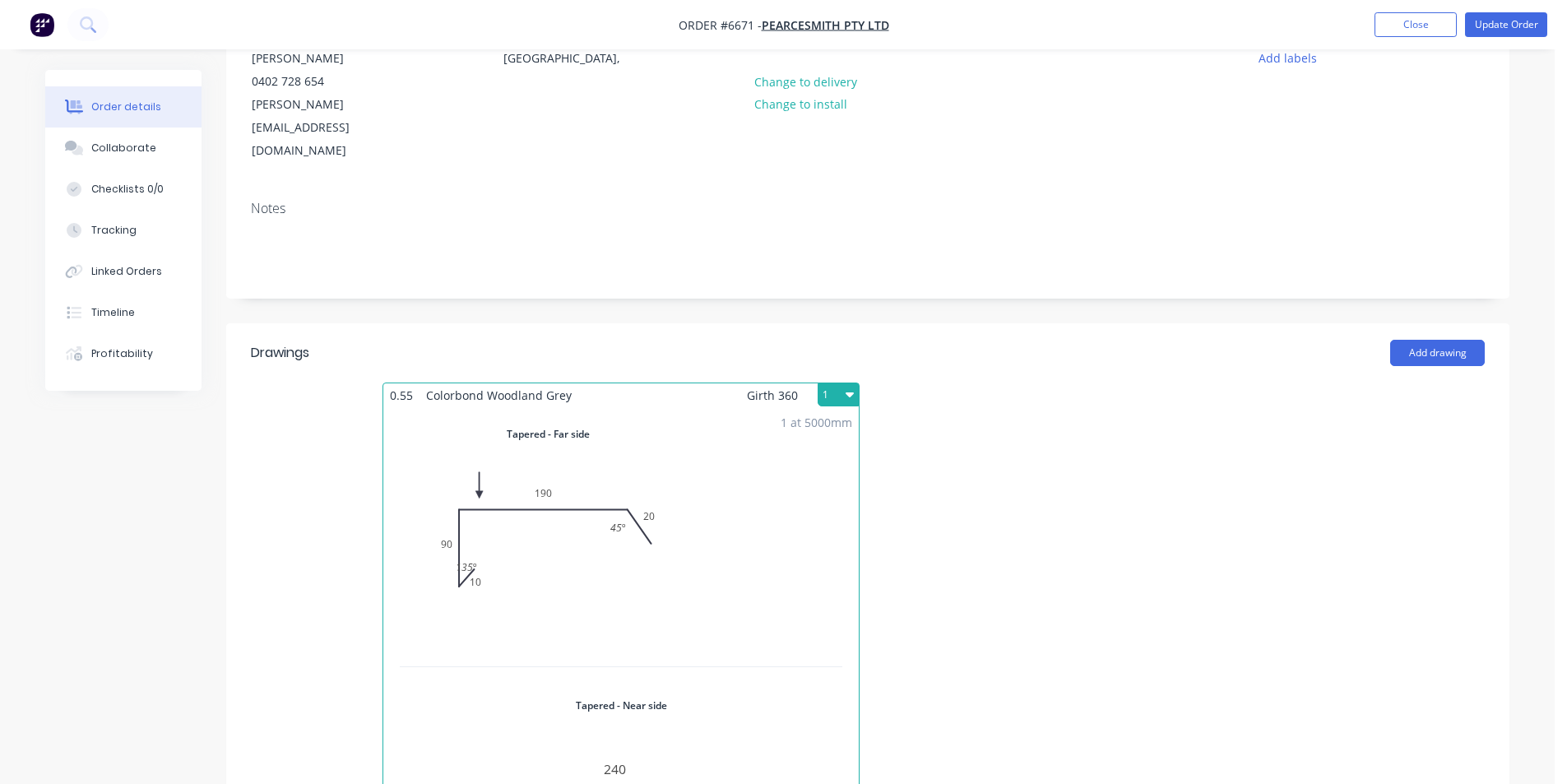
scroll to position [0, 0]
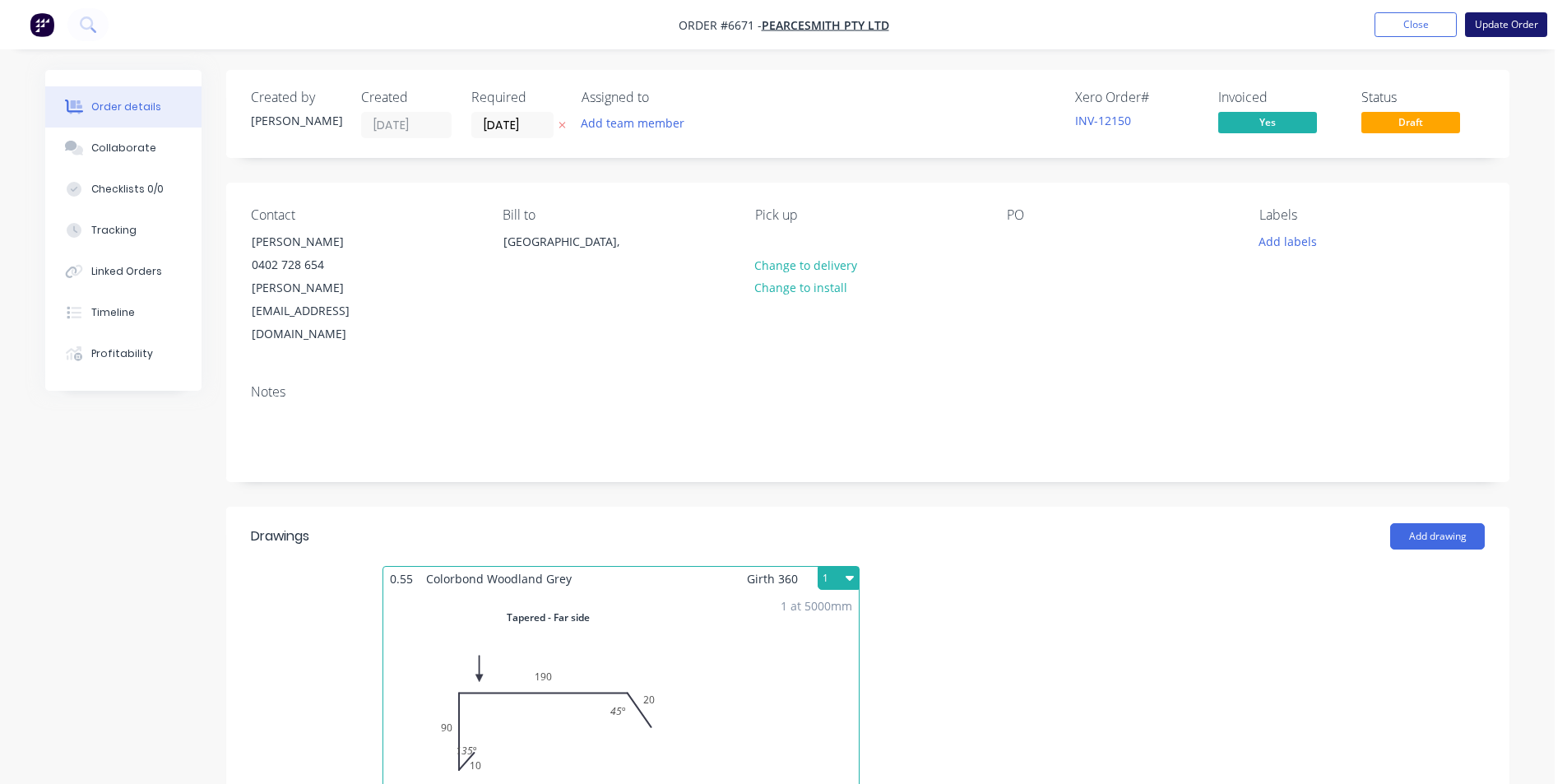
click at [1495, 29] on button "Update Order" at bounding box center [1507, 24] width 82 height 25
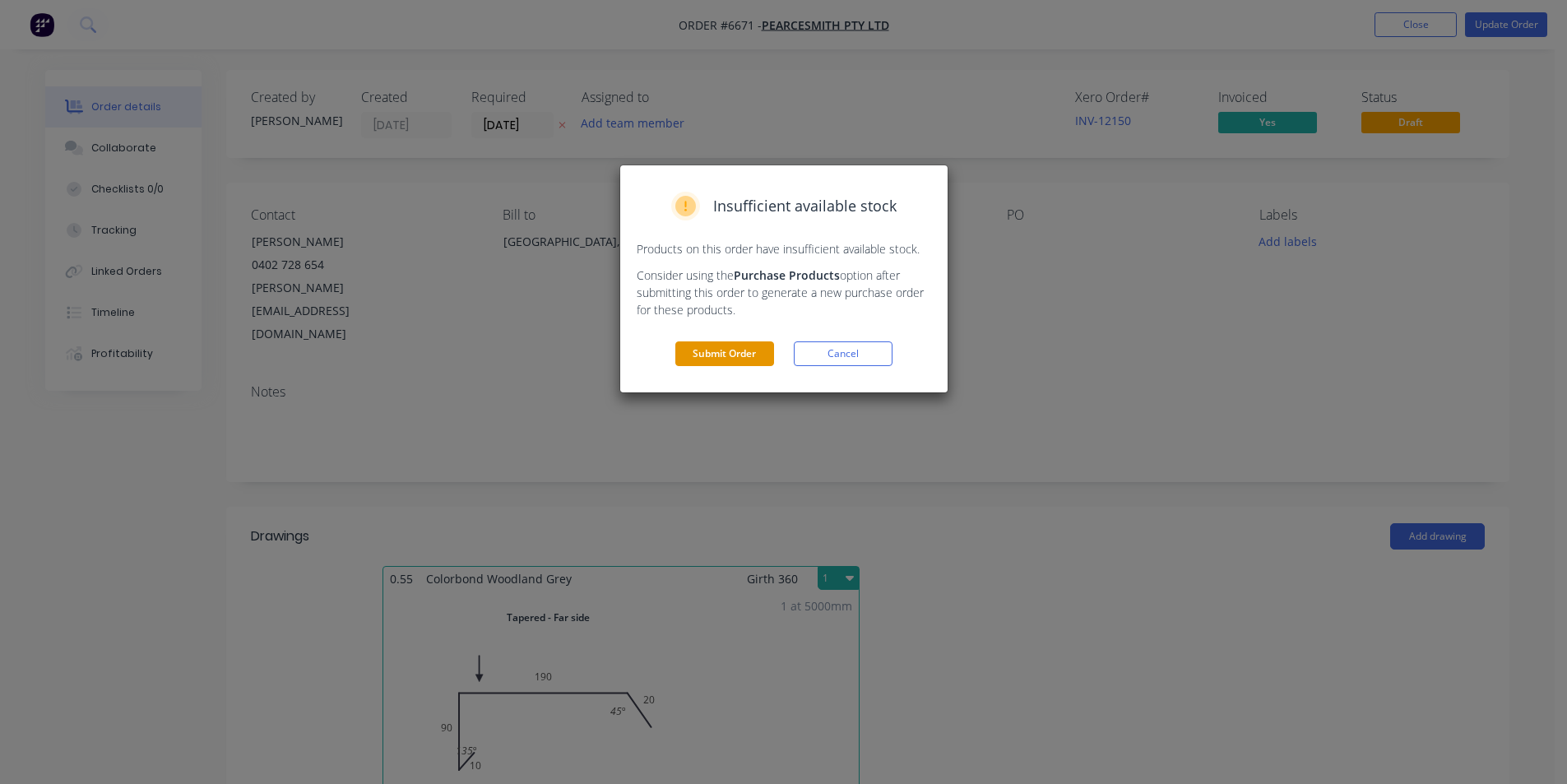
click at [729, 345] on button "Submit Order" at bounding box center [725, 353] width 99 height 25
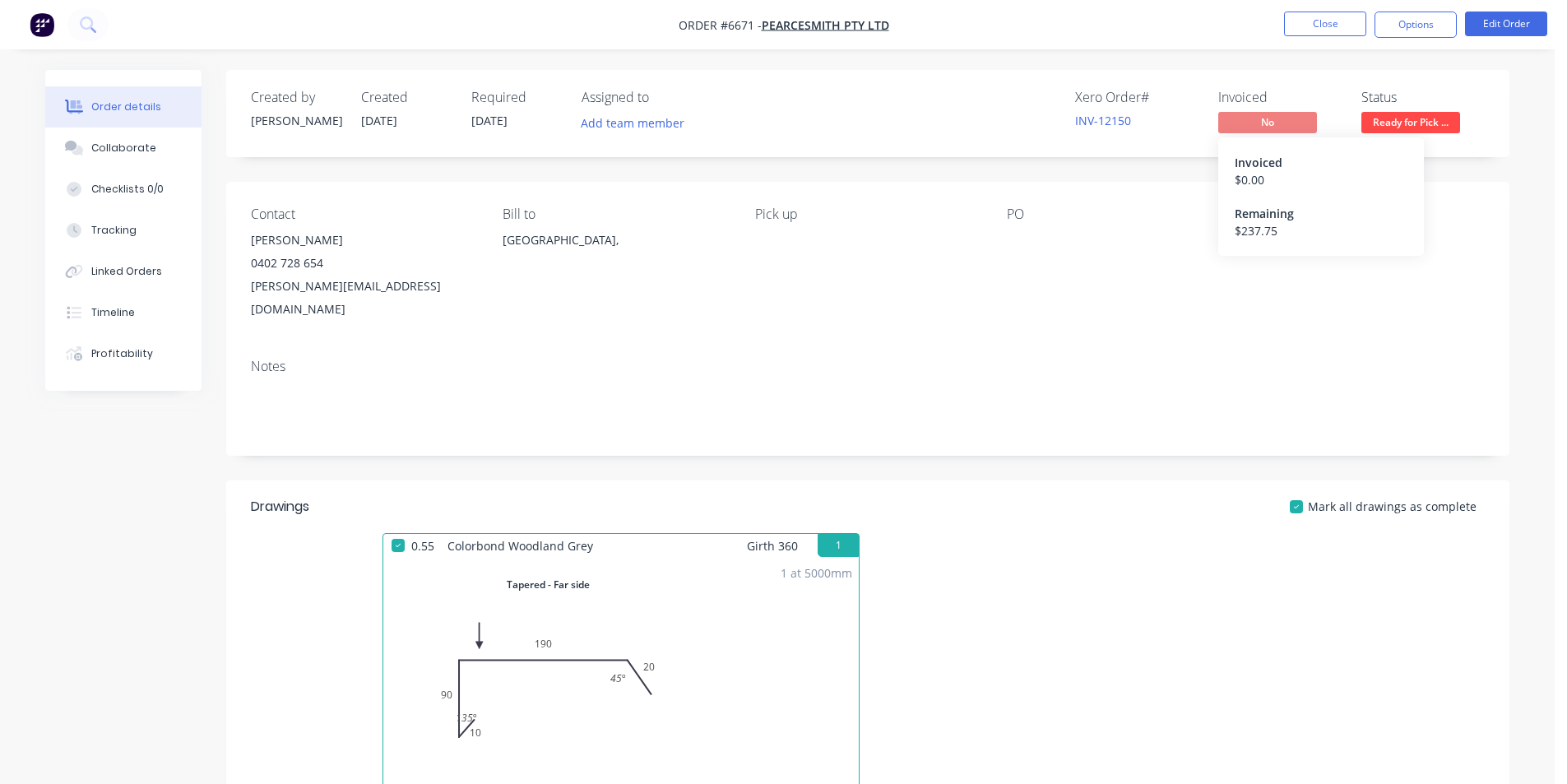
click at [1273, 129] on span "No" at bounding box center [1268, 122] width 99 height 21
click at [1275, 126] on span "No" at bounding box center [1268, 122] width 99 height 21
click at [1276, 126] on span "No" at bounding box center [1268, 122] width 99 height 21
click at [1399, 25] on button "Options" at bounding box center [1415, 25] width 82 height 27
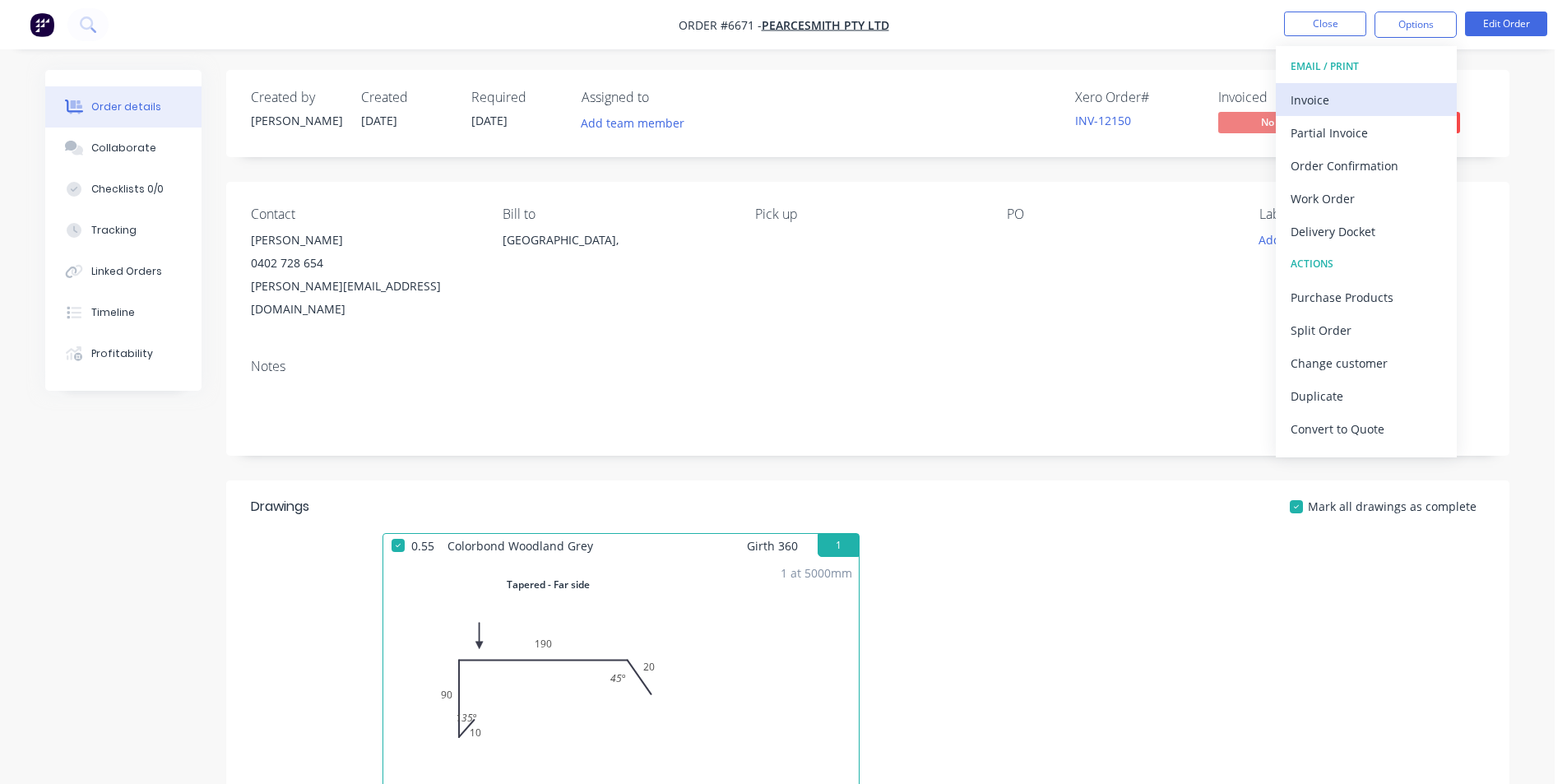
click at [1348, 102] on div "Invoice" at bounding box center [1367, 100] width 152 height 24
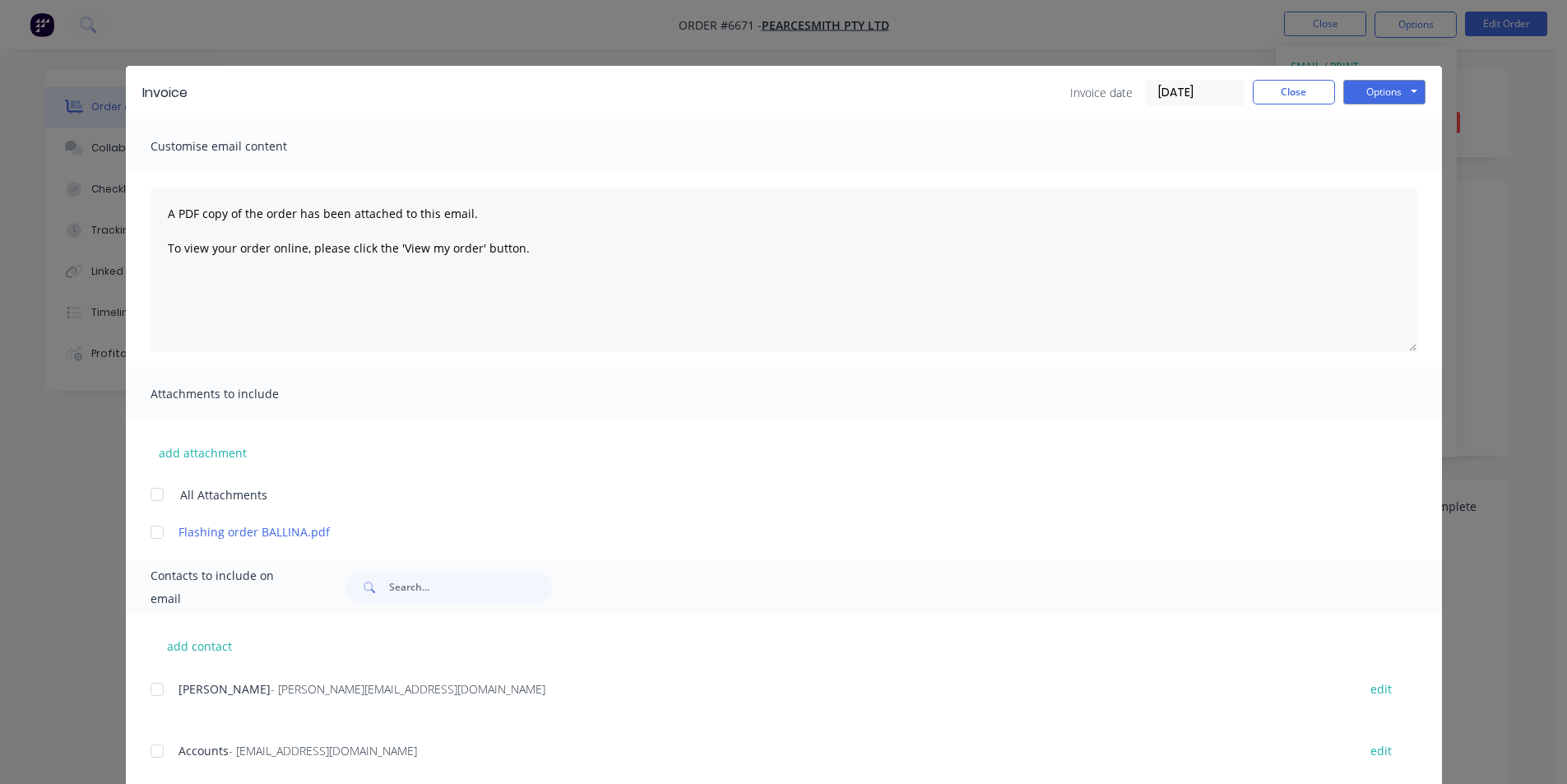
click at [151, 754] on div at bounding box center [157, 750] width 33 height 33
click at [1408, 93] on button "Options" at bounding box center [1385, 91] width 82 height 25
click at [1393, 168] on button "Email" at bounding box center [1396, 174] width 105 height 27
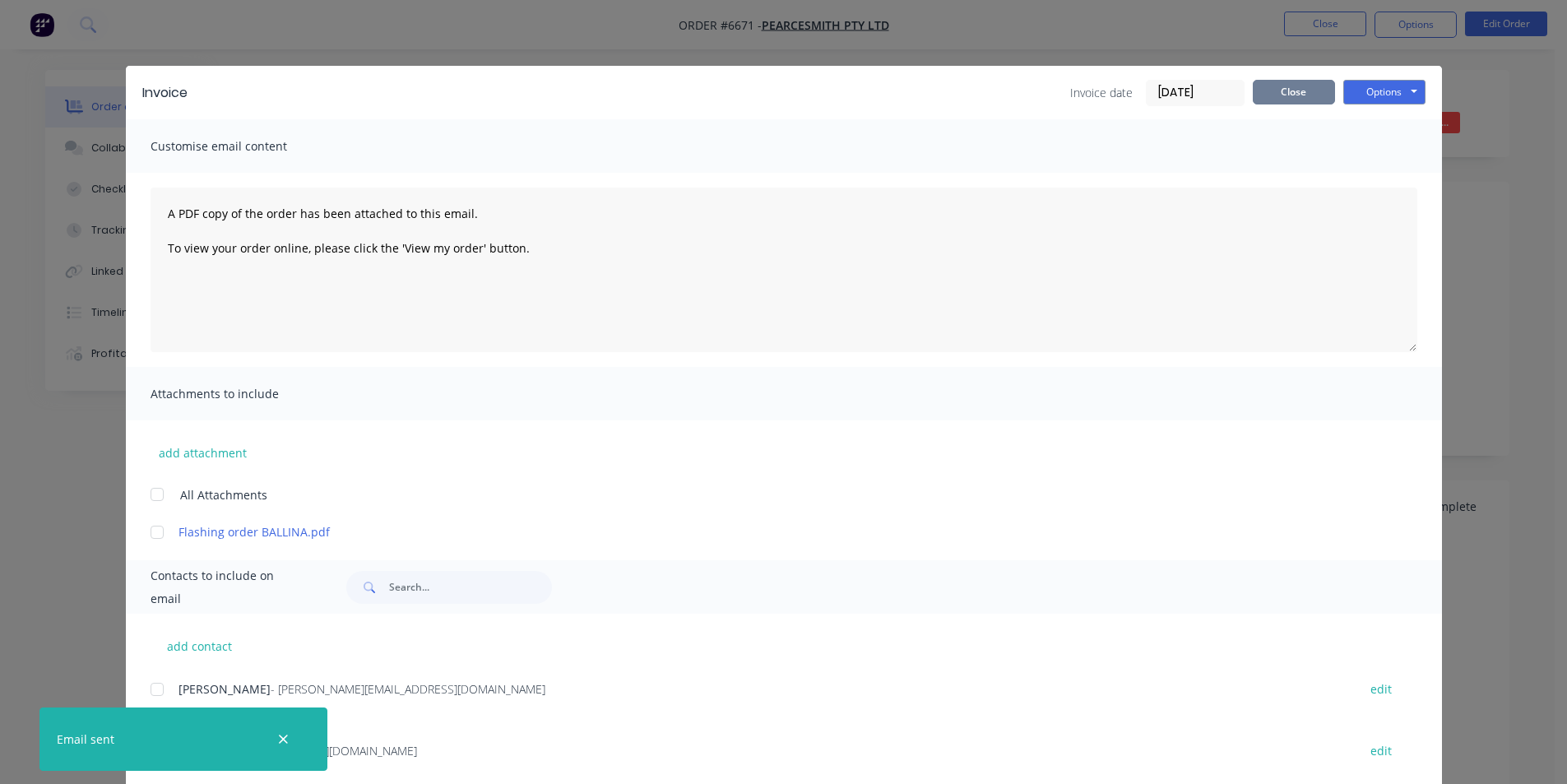
click at [1258, 91] on button "Close" at bounding box center [1293, 91] width 82 height 25
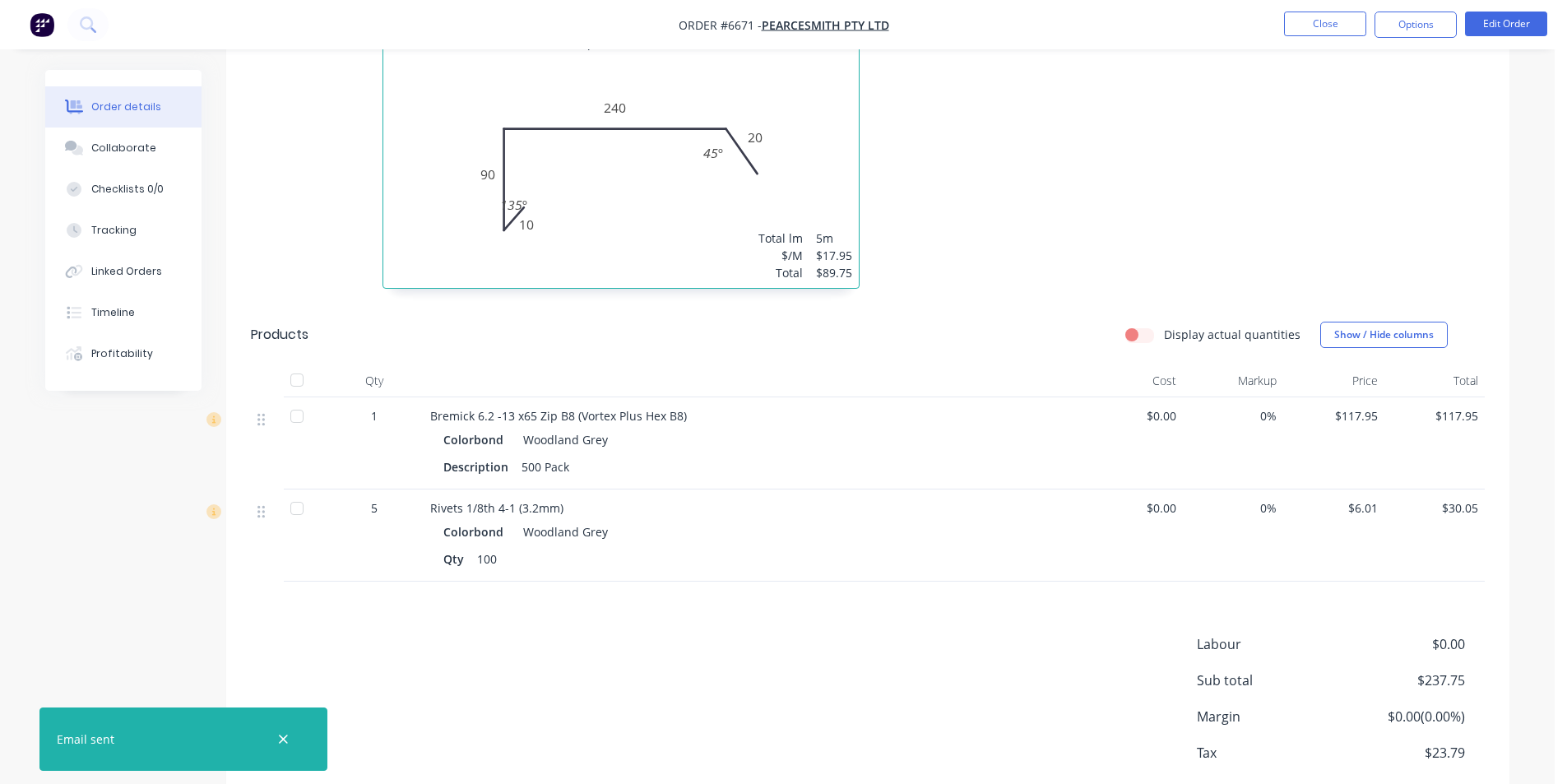
scroll to position [879, 0]
